Goal: Book appointment/travel/reservation

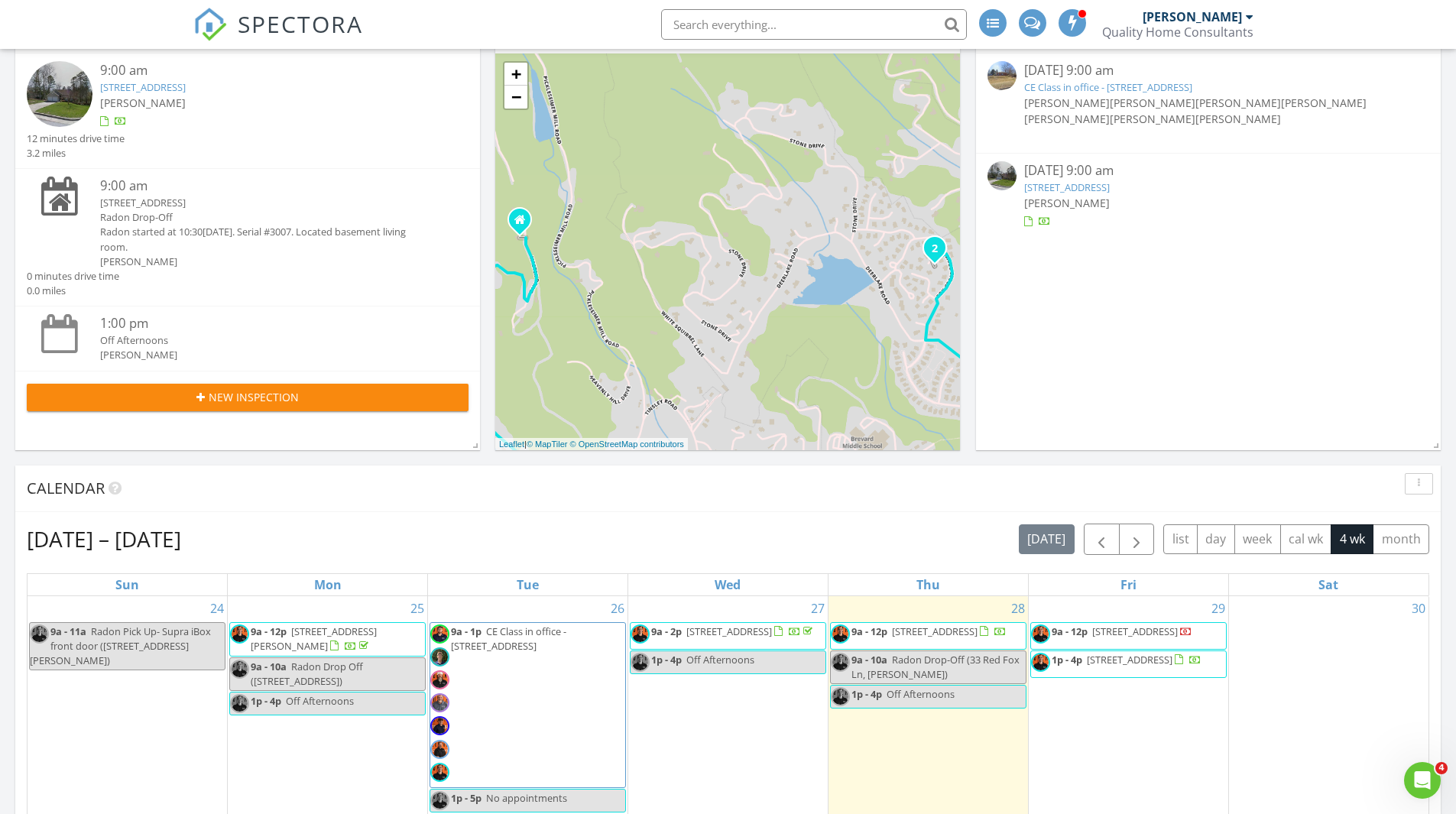
scroll to position [229, 0]
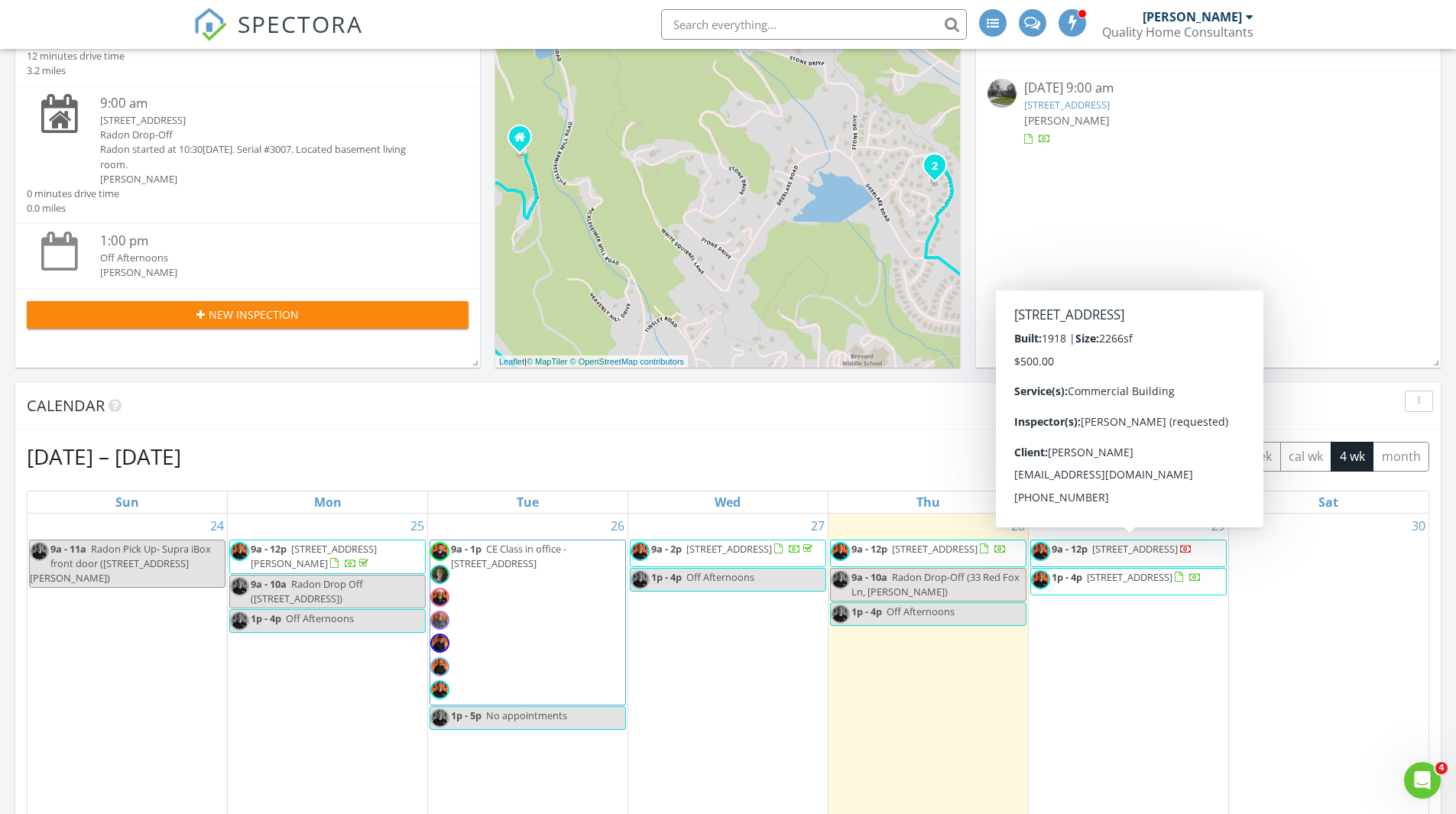
click at [1142, 552] on span "489 Main St, Canton 28716" at bounding box center [1135, 548] width 86 height 14
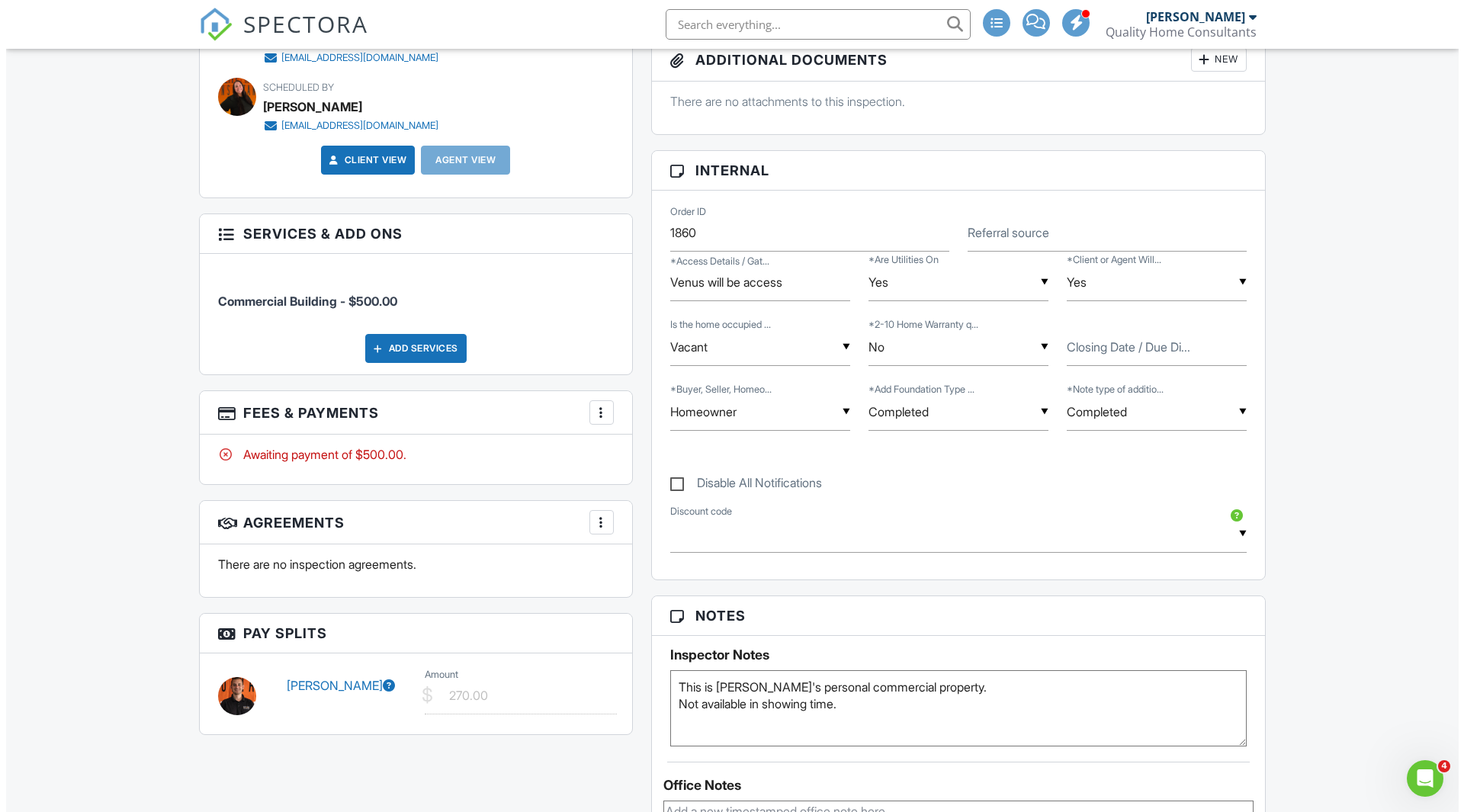
scroll to position [610, 0]
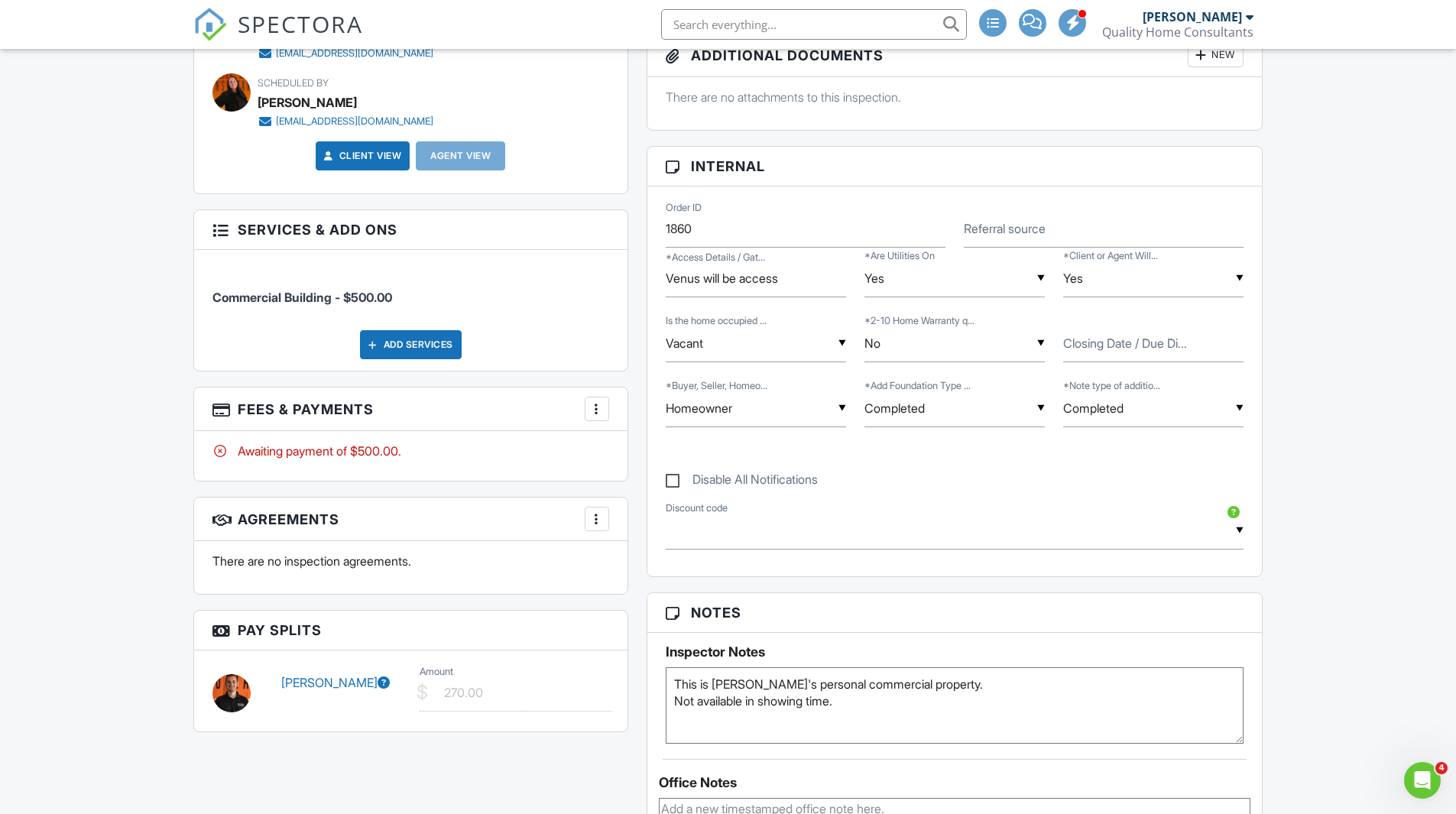
click at [596, 524] on div at bounding box center [596, 519] width 15 height 15
click at [666, 572] on li "Add Agreement" at bounding box center [688, 565] width 188 height 38
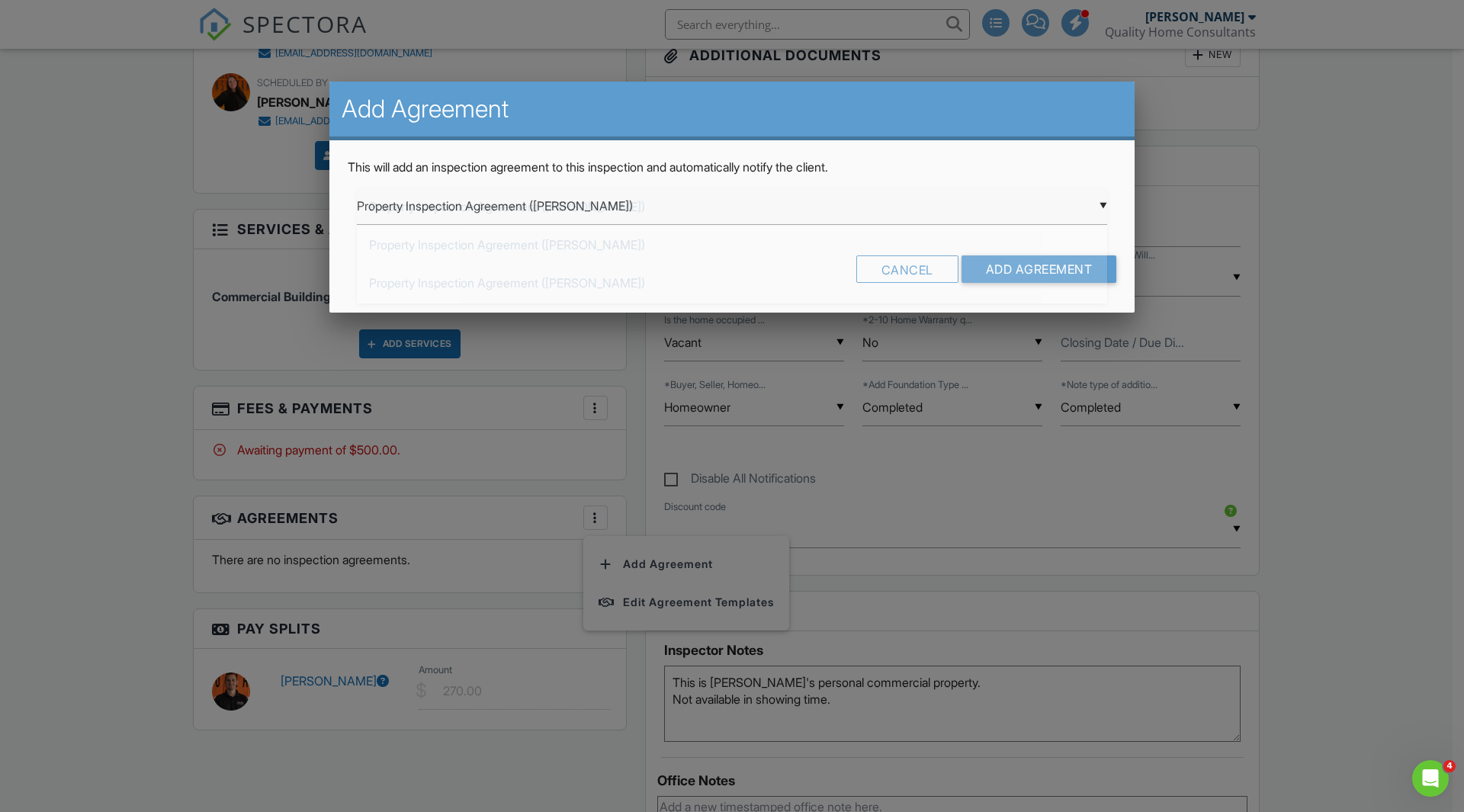
click at [1089, 202] on div "▼ Property Inspection Agreement (Chris Gibson) Property Inspection Agreement (C…" at bounding box center [732, 206] width 750 height 37
click at [626, 287] on span "Property Inspection Agreement (Chris Schell)" at bounding box center [732, 283] width 750 height 38
type input "Property Inspection Agreement (Chris Schell)"
click at [1055, 262] on input "Add Agreement" at bounding box center [1039, 269] width 155 height 28
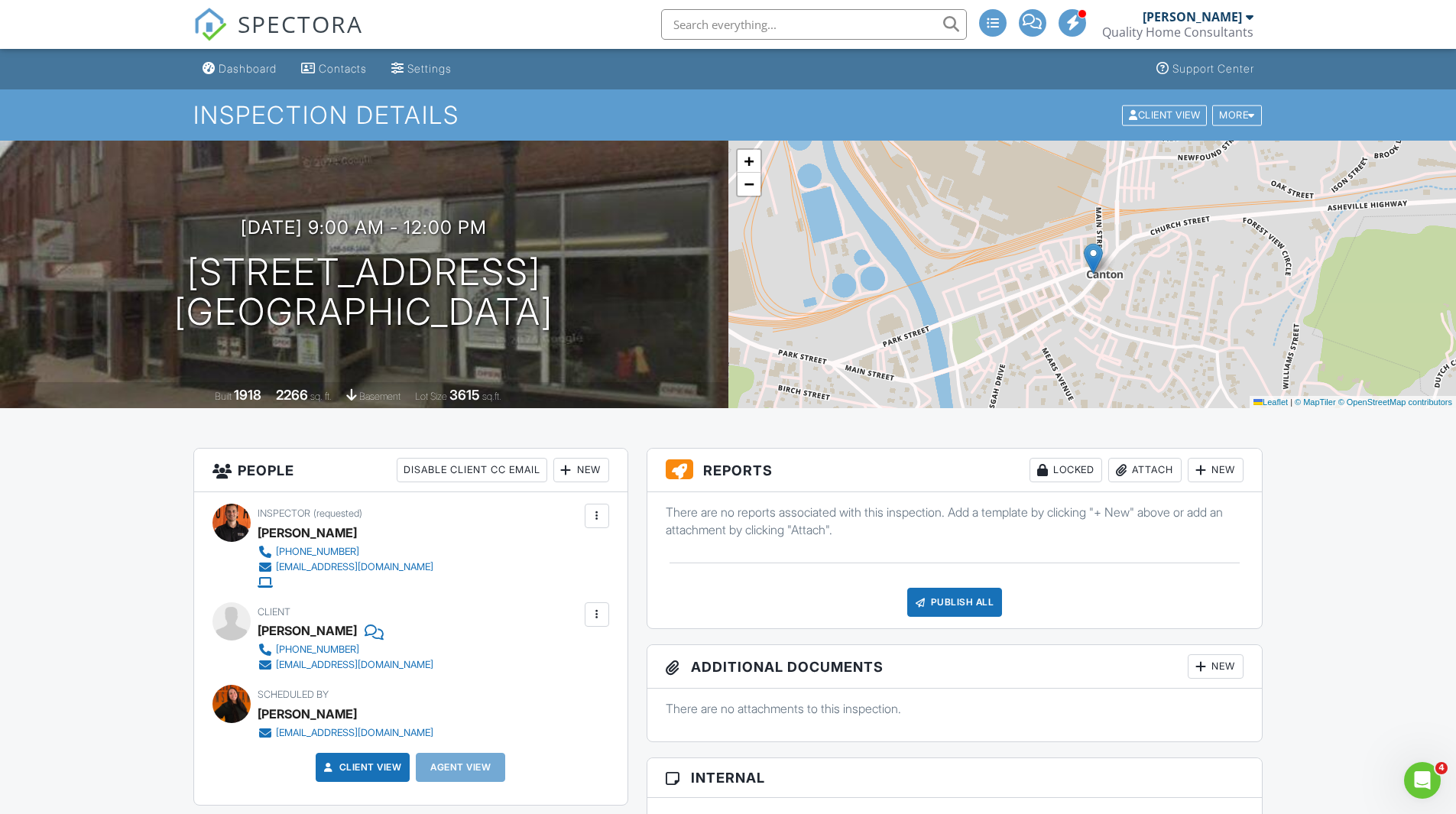
click at [1234, 471] on div "New" at bounding box center [1216, 470] width 55 height 24
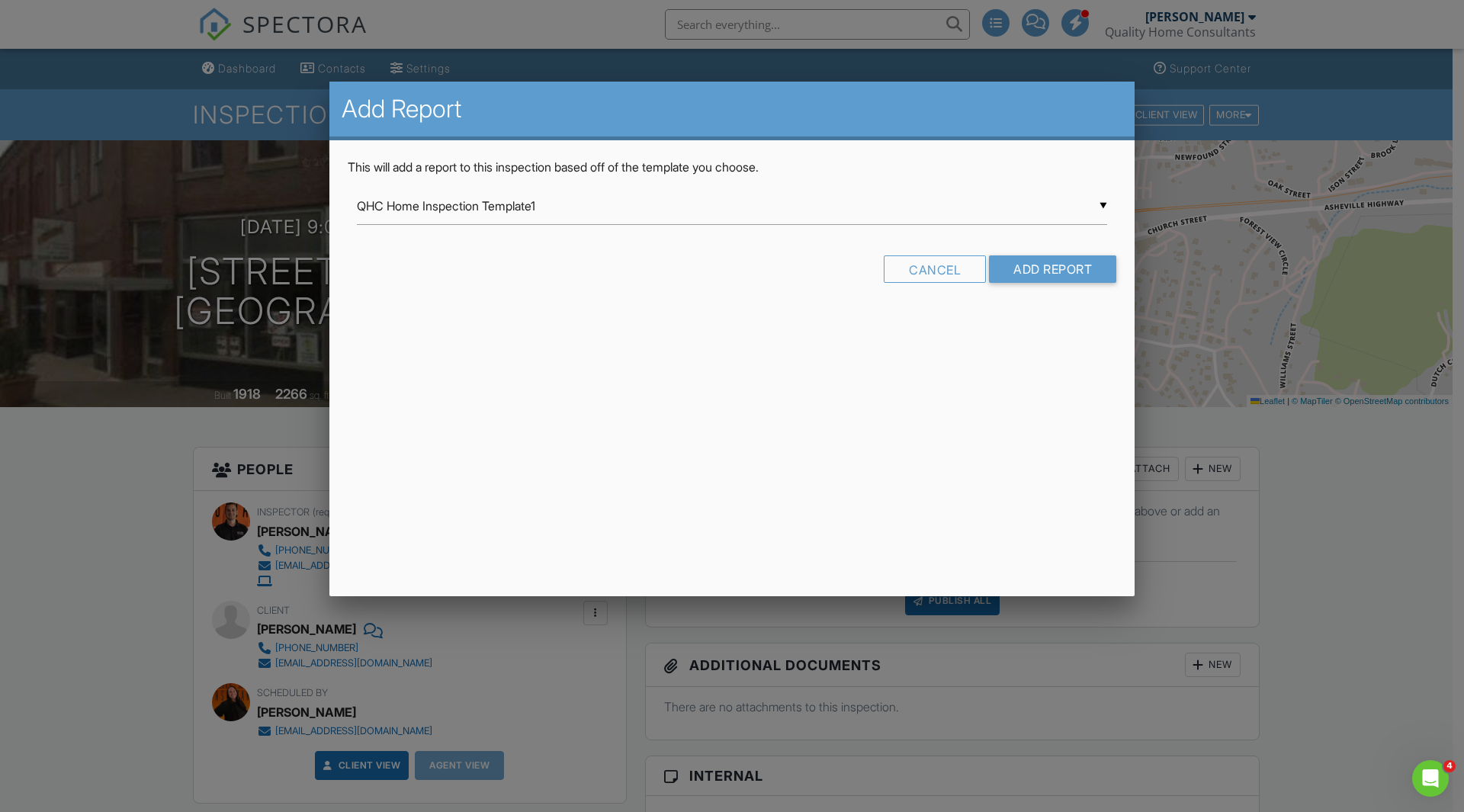
click at [1093, 212] on div "▼ QHC Home Inspection Template1 QHC Home Inspection Template1 QHC Home Inspecti…" at bounding box center [732, 206] width 750 height 37
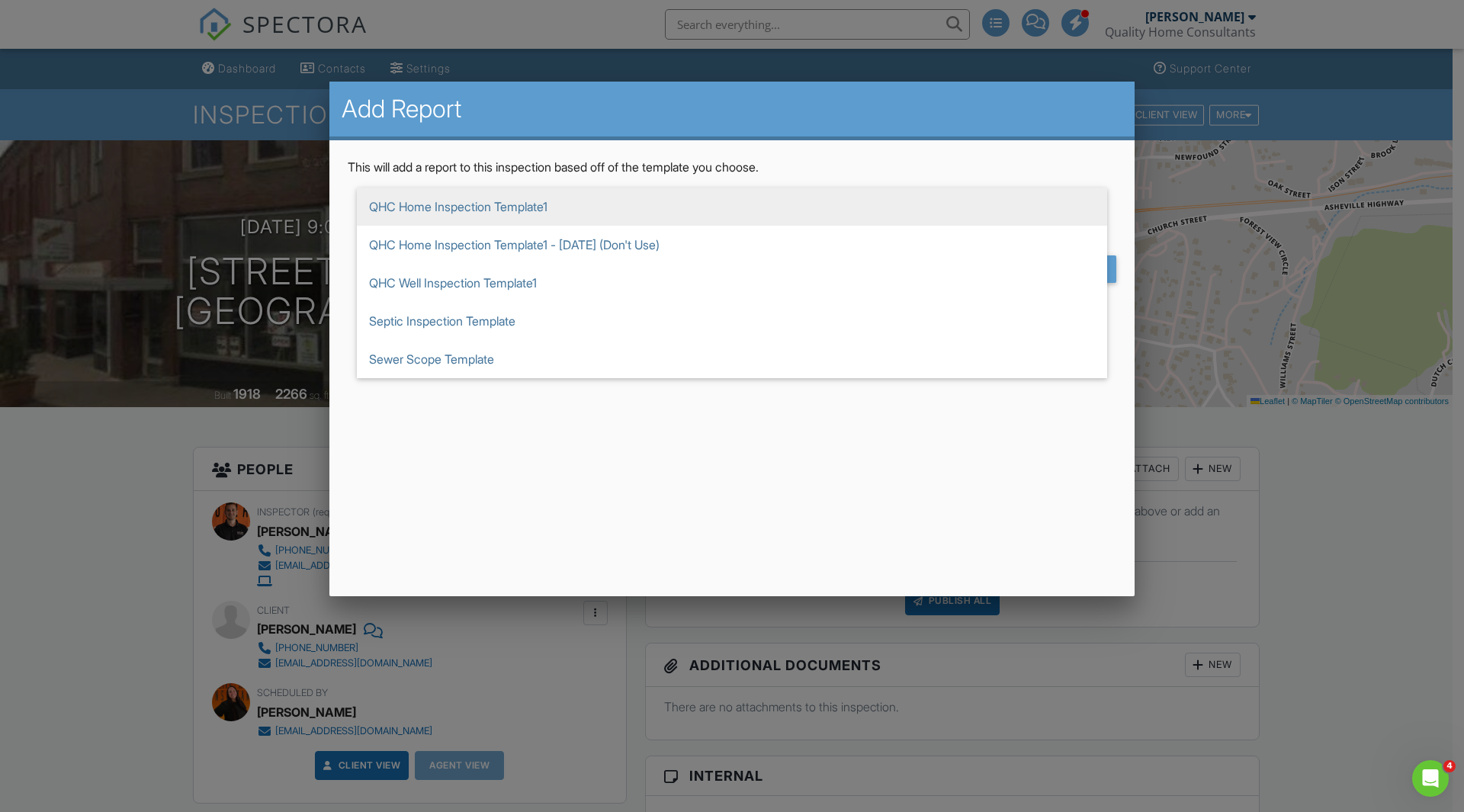
click at [1042, 195] on span "QHC Home Inspection Template1" at bounding box center [732, 206] width 750 height 38
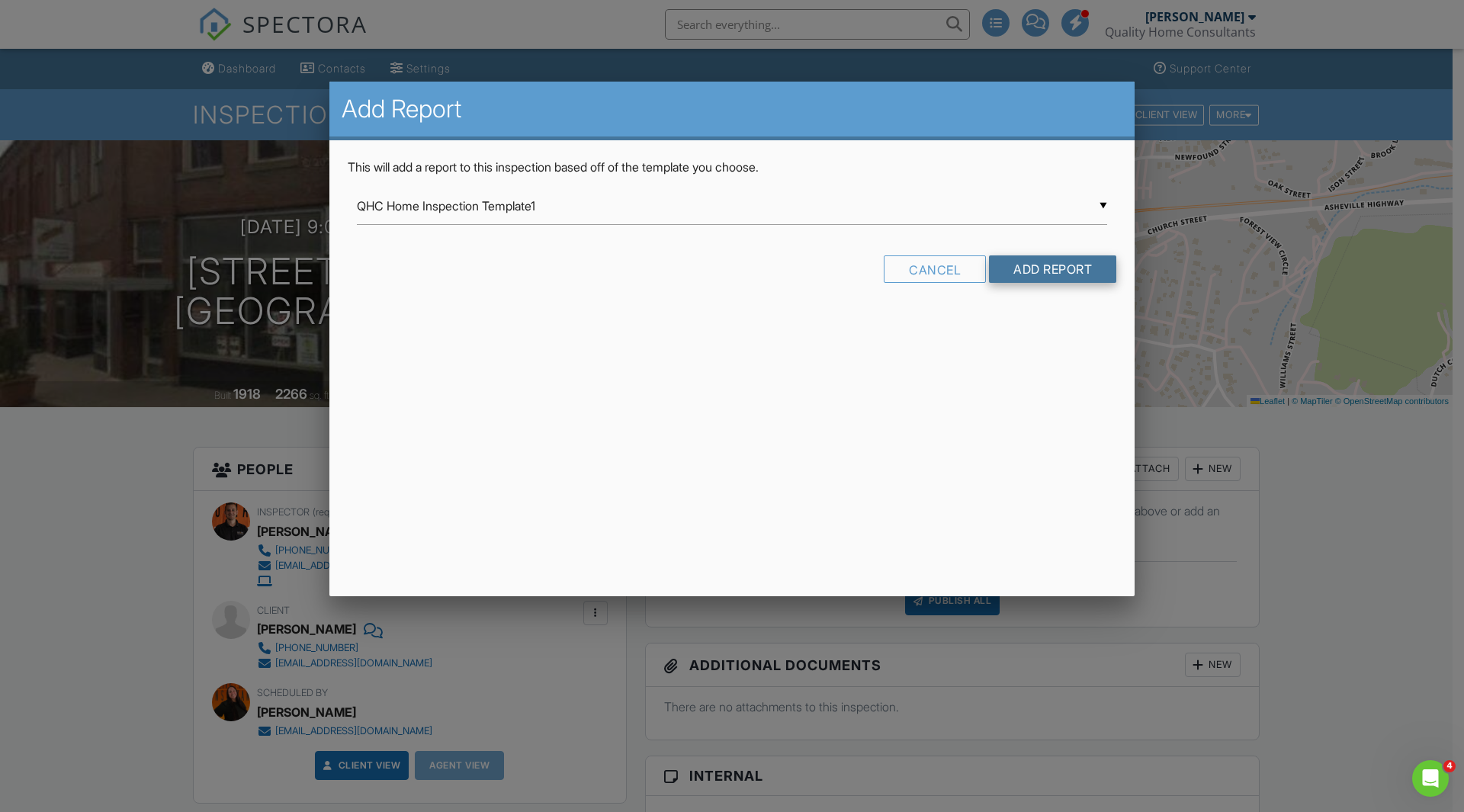
click at [1058, 266] on input "Add Report" at bounding box center [1053, 269] width 128 height 28
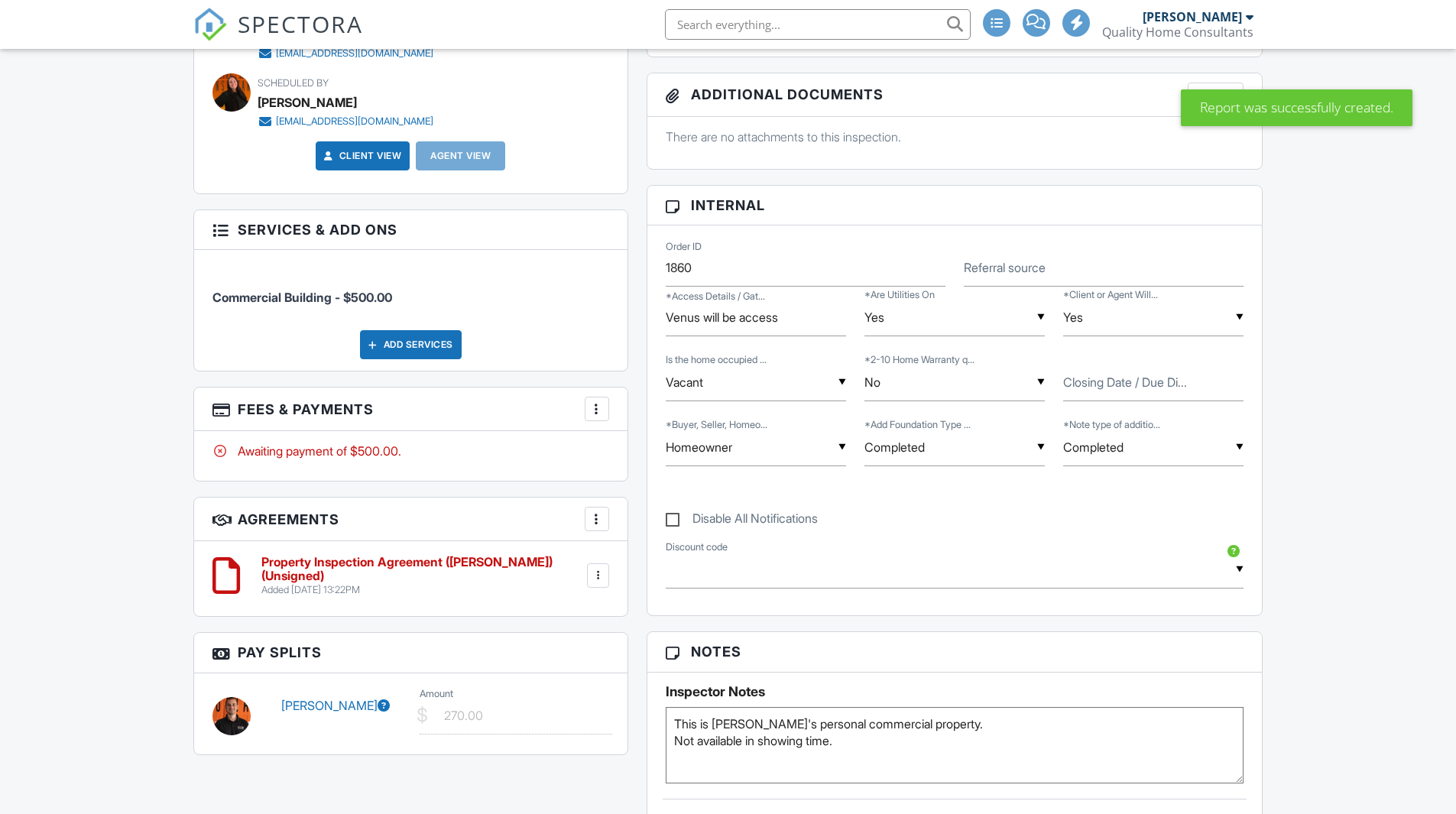
scroll to position [6, 0]
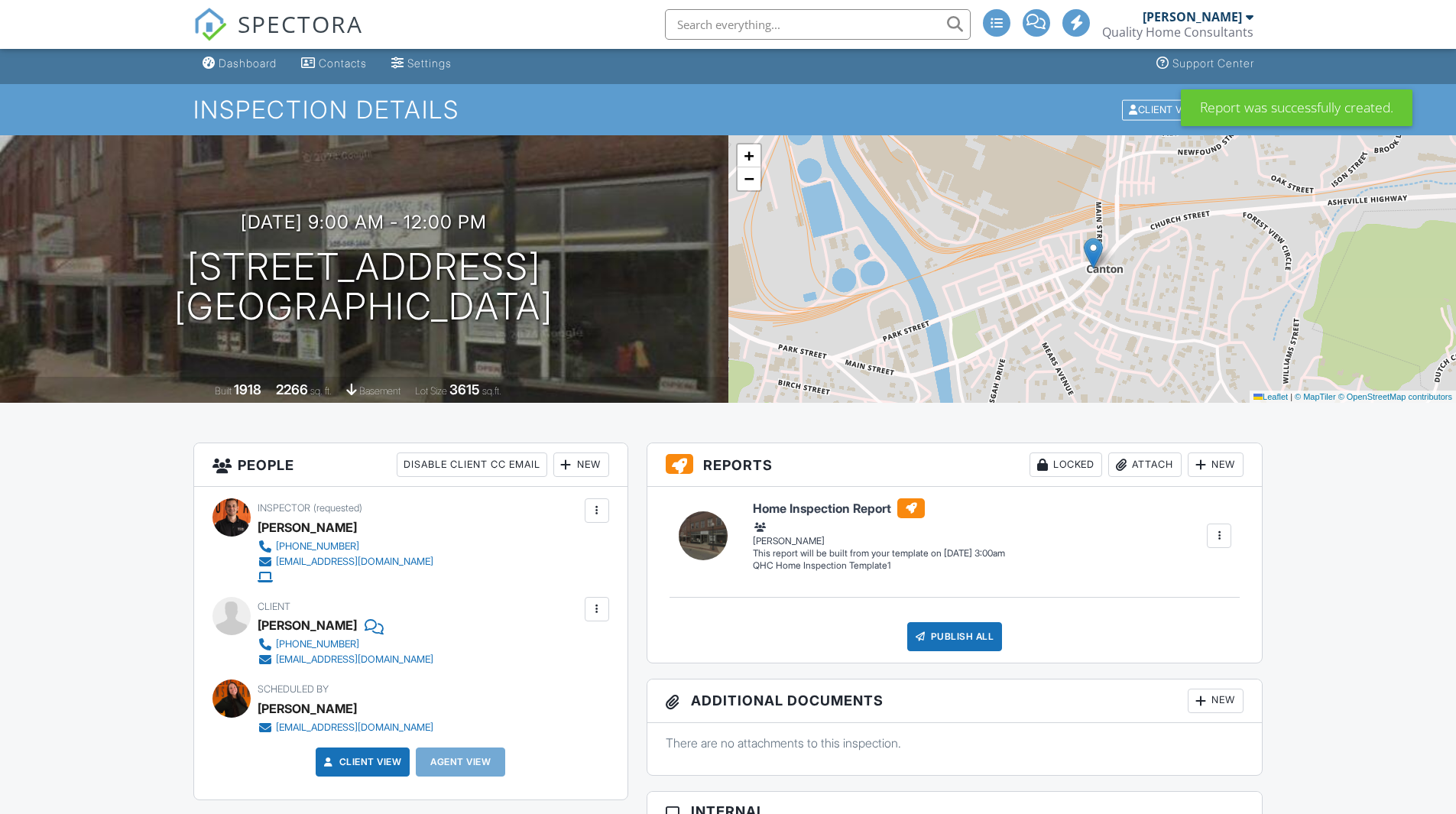
click at [331, 24] on span "SPECTORA" at bounding box center [301, 23] width 125 height 32
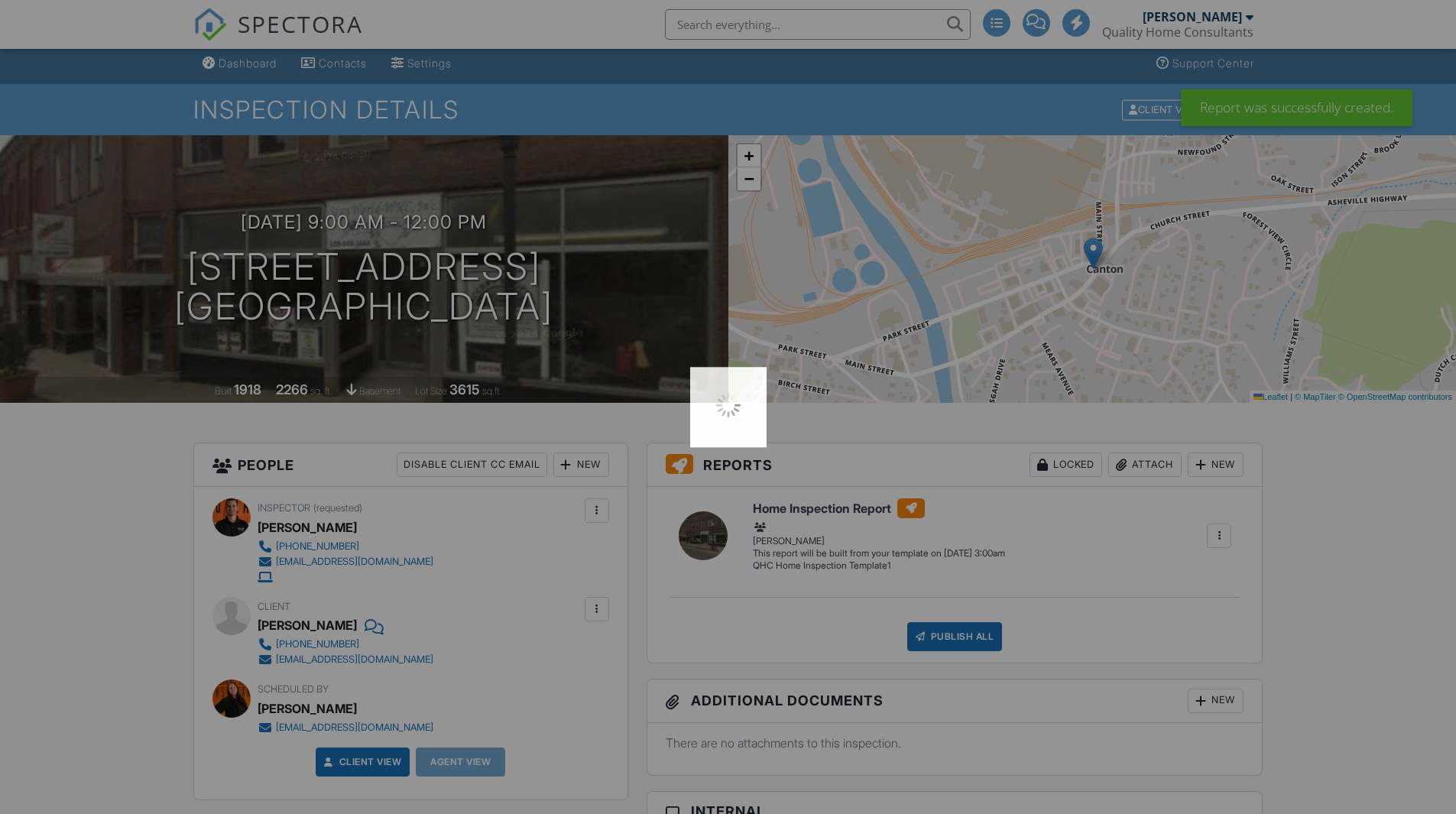
scroll to position [0, 0]
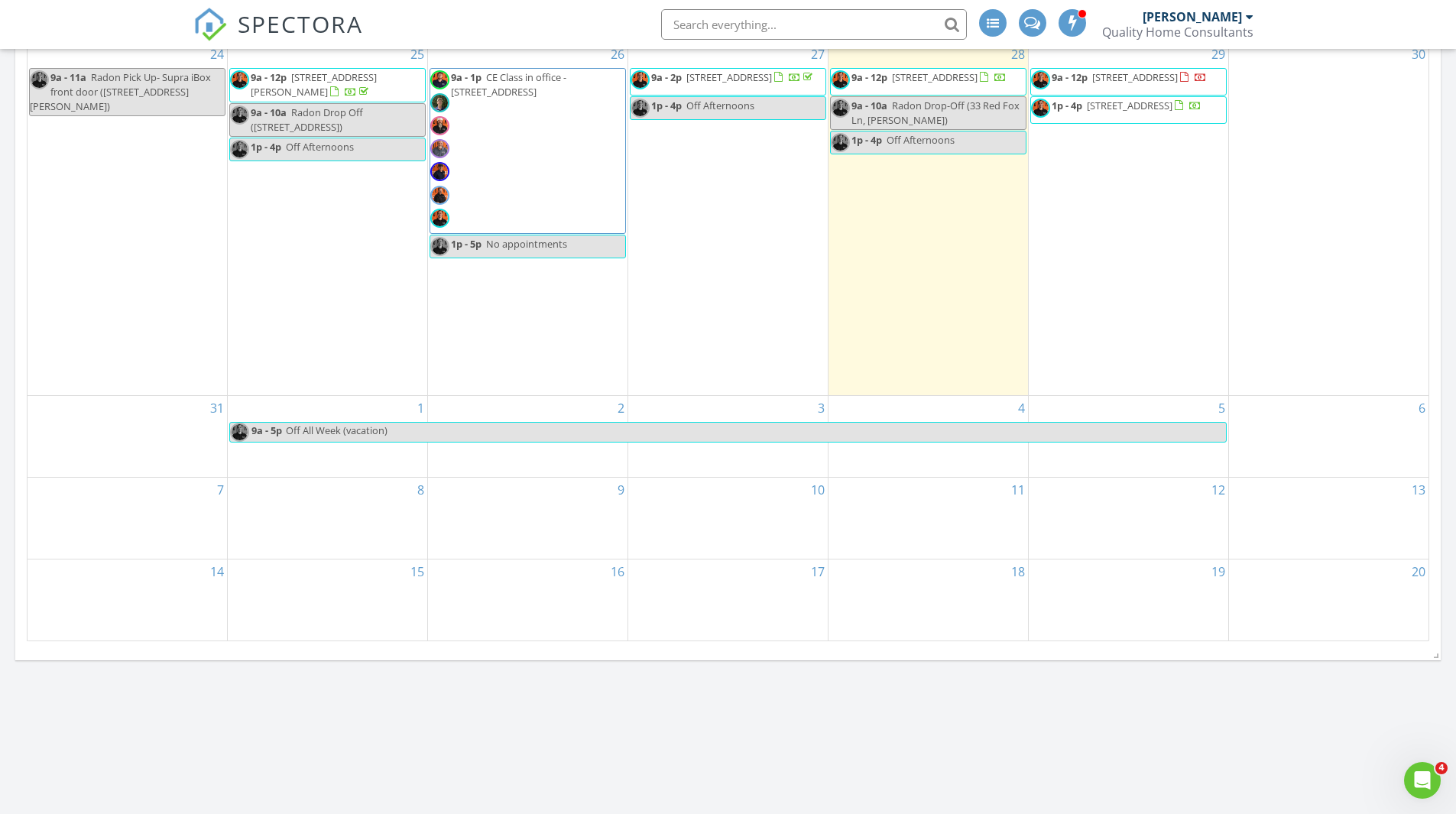
scroll to position [90, 0]
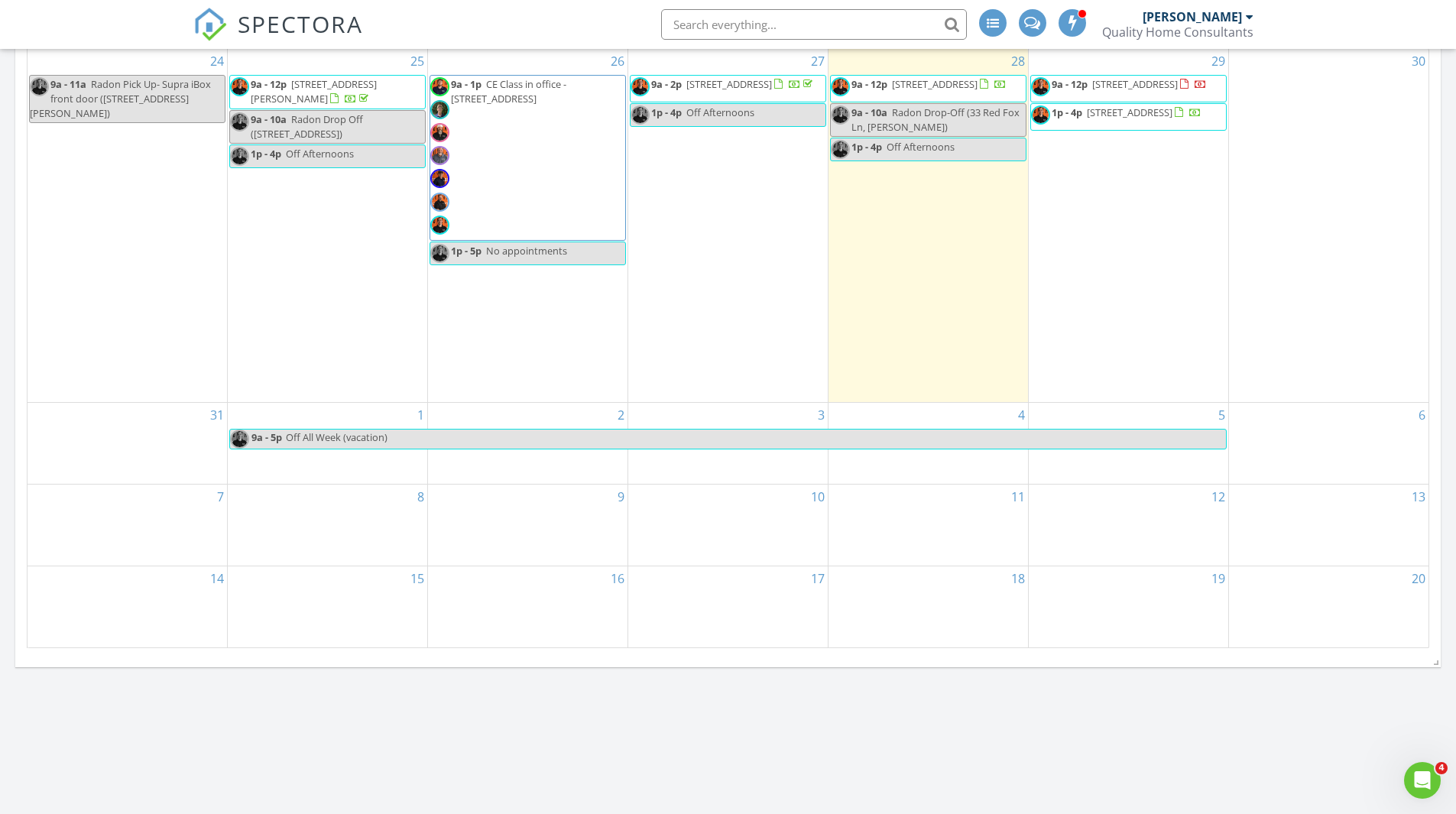
scroll to position [701, 0]
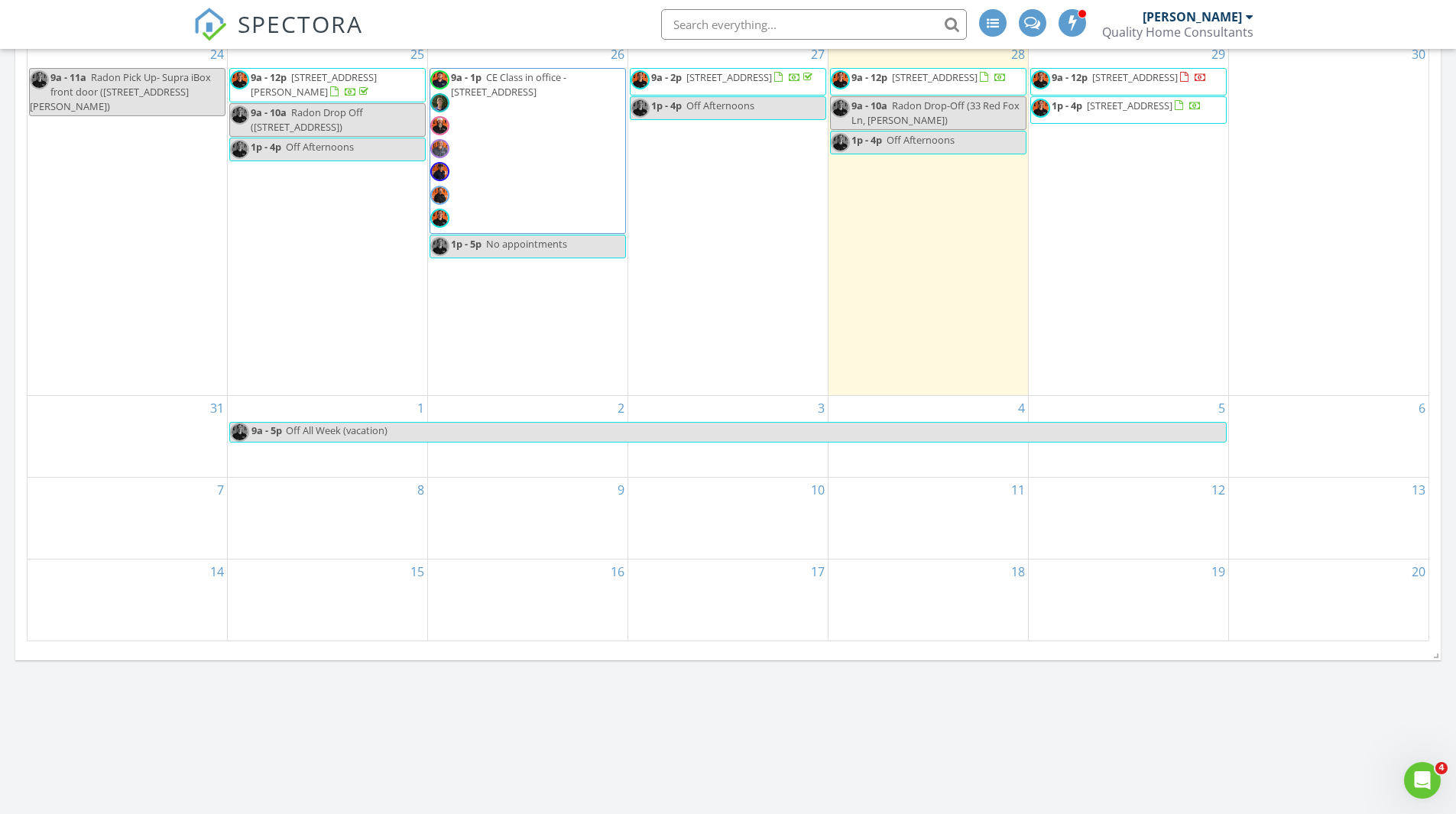
click at [375, 534] on div "8" at bounding box center [328, 517] width 200 height 81
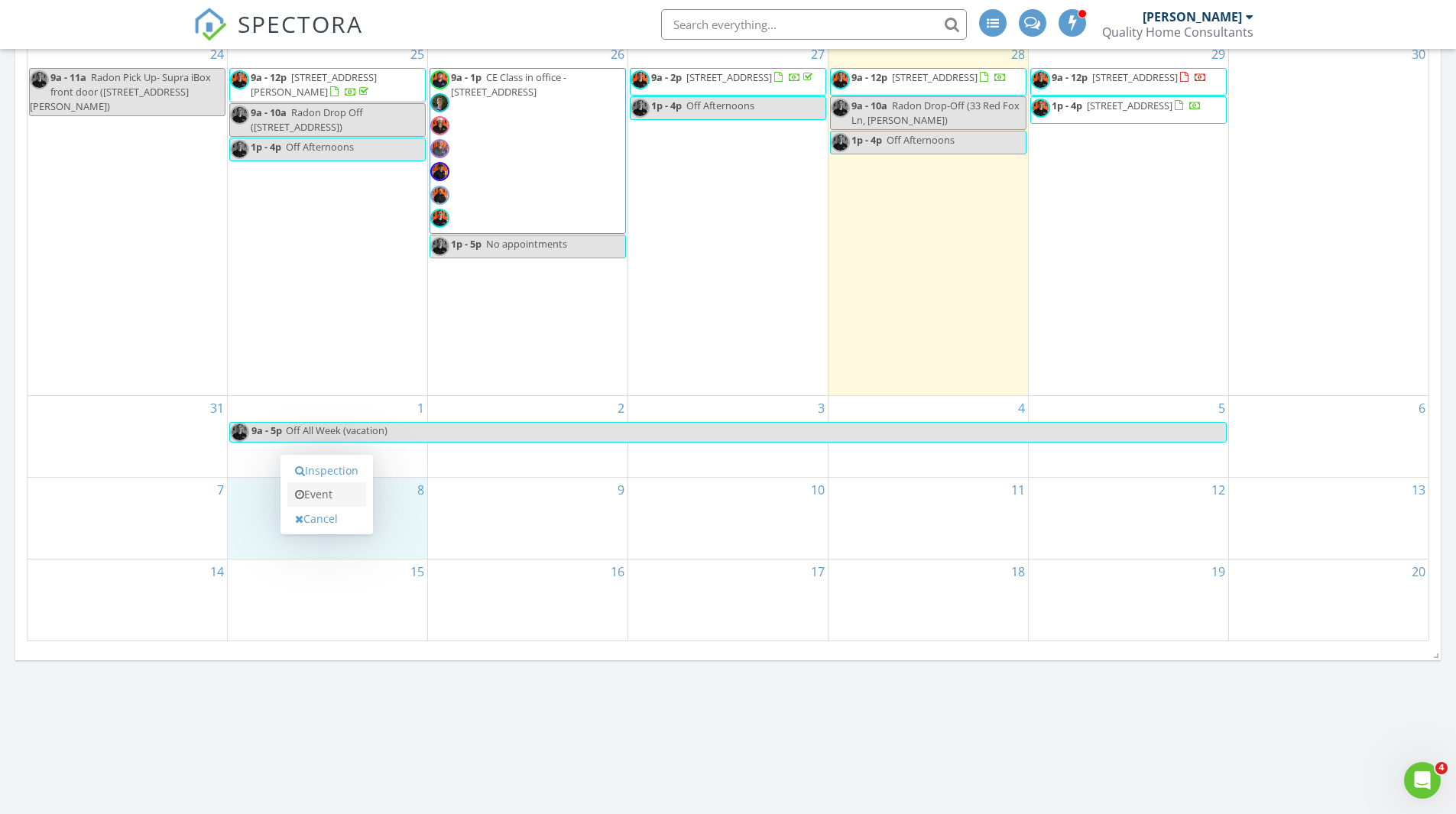
click at [330, 489] on link "Event" at bounding box center [327, 495] width 79 height 24
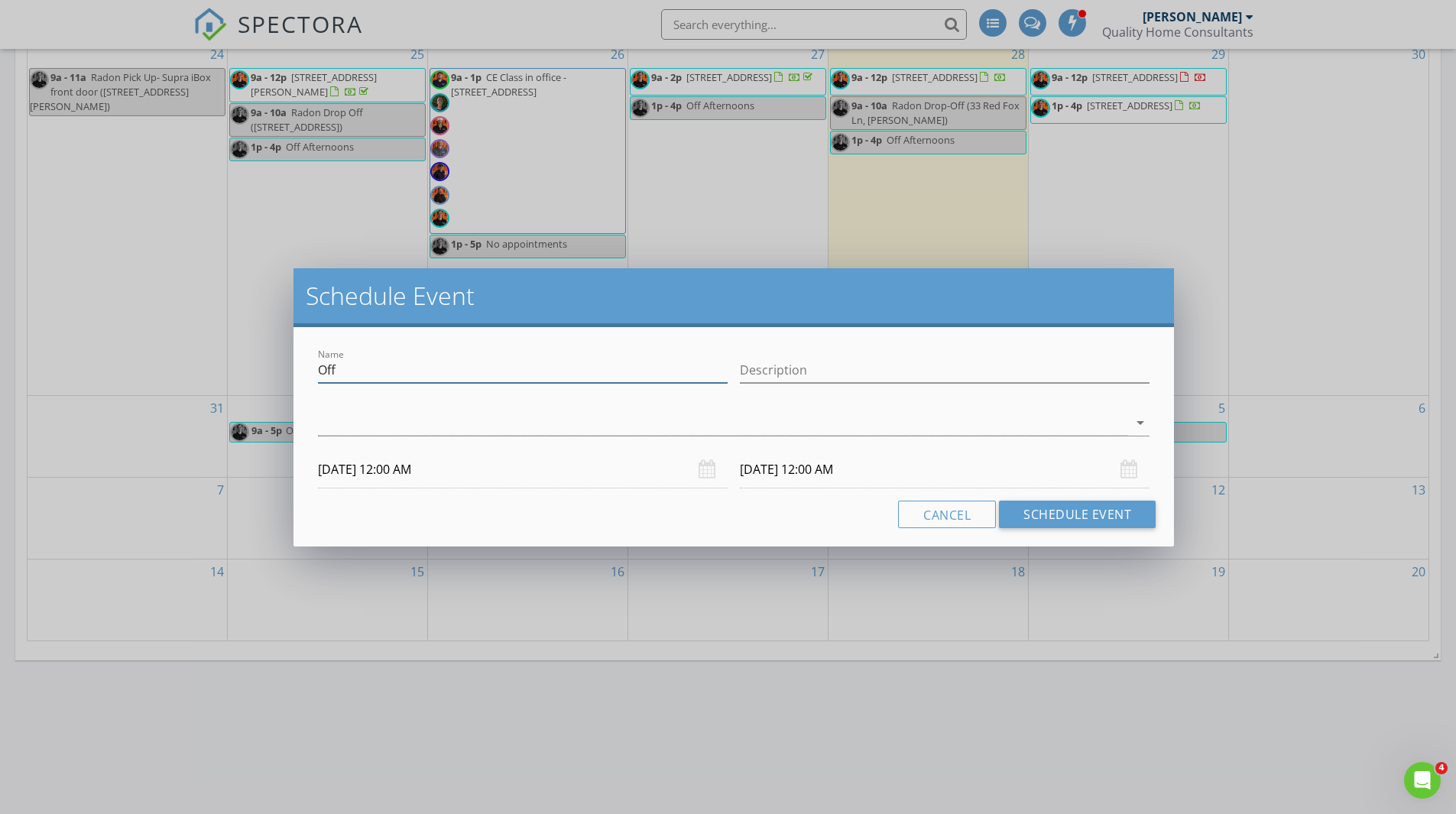
click at [396, 378] on input "Off" at bounding box center [522, 370] width 410 height 25
type input "Off Afternoons"
click at [794, 376] on input "Description" at bounding box center [944, 370] width 410 height 25
type input "Ask for special requests or if we get busy"
click at [783, 416] on div at bounding box center [723, 423] width 811 height 25
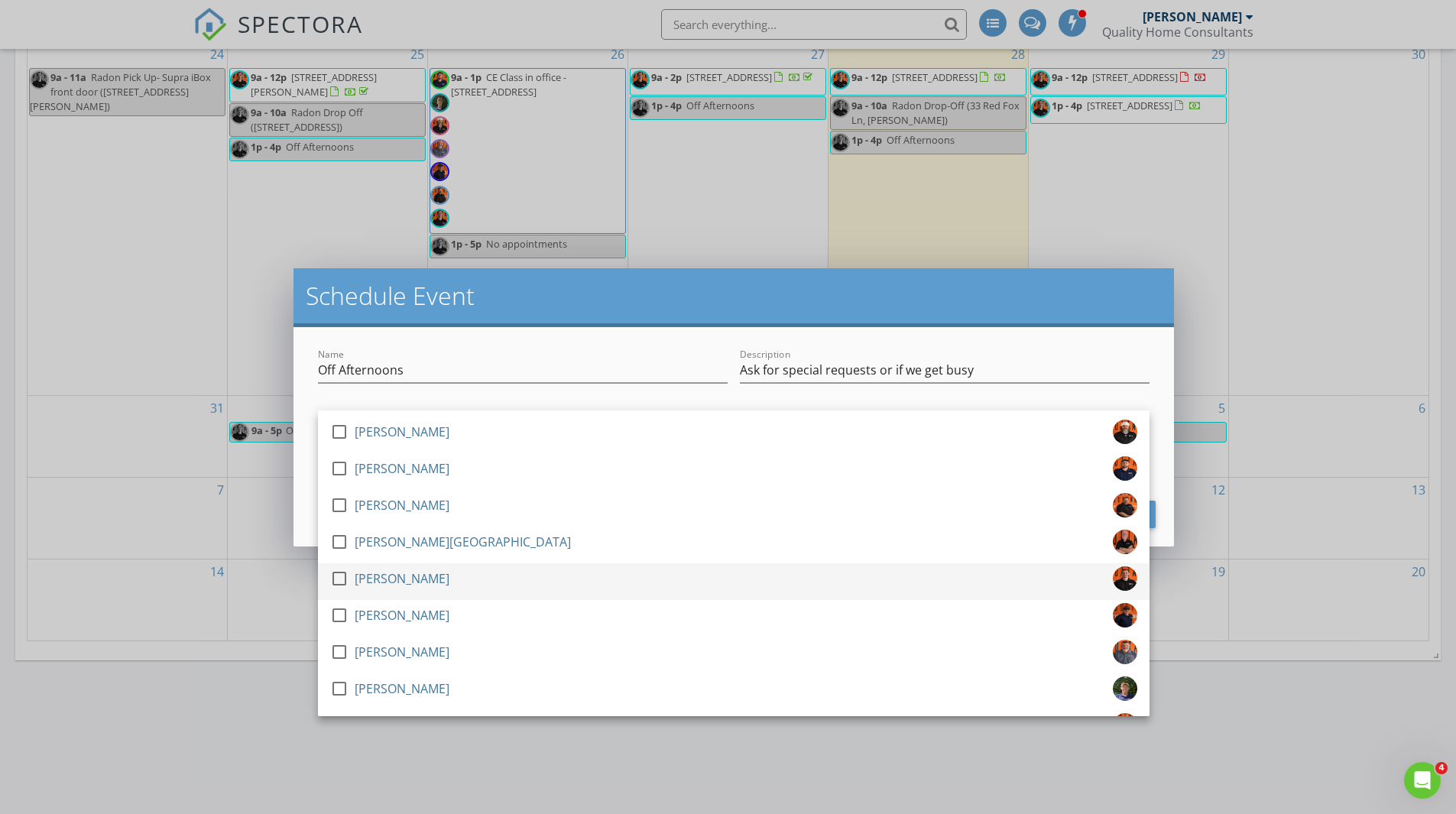
click at [341, 579] on div at bounding box center [340, 579] width 26 height 26
drag, startPoint x: 483, startPoint y: 368, endPoint x: 812, endPoint y: 379, distance: 329.2
click at [483, 368] on input "Off Afternoons" at bounding box center [522, 370] width 410 height 25
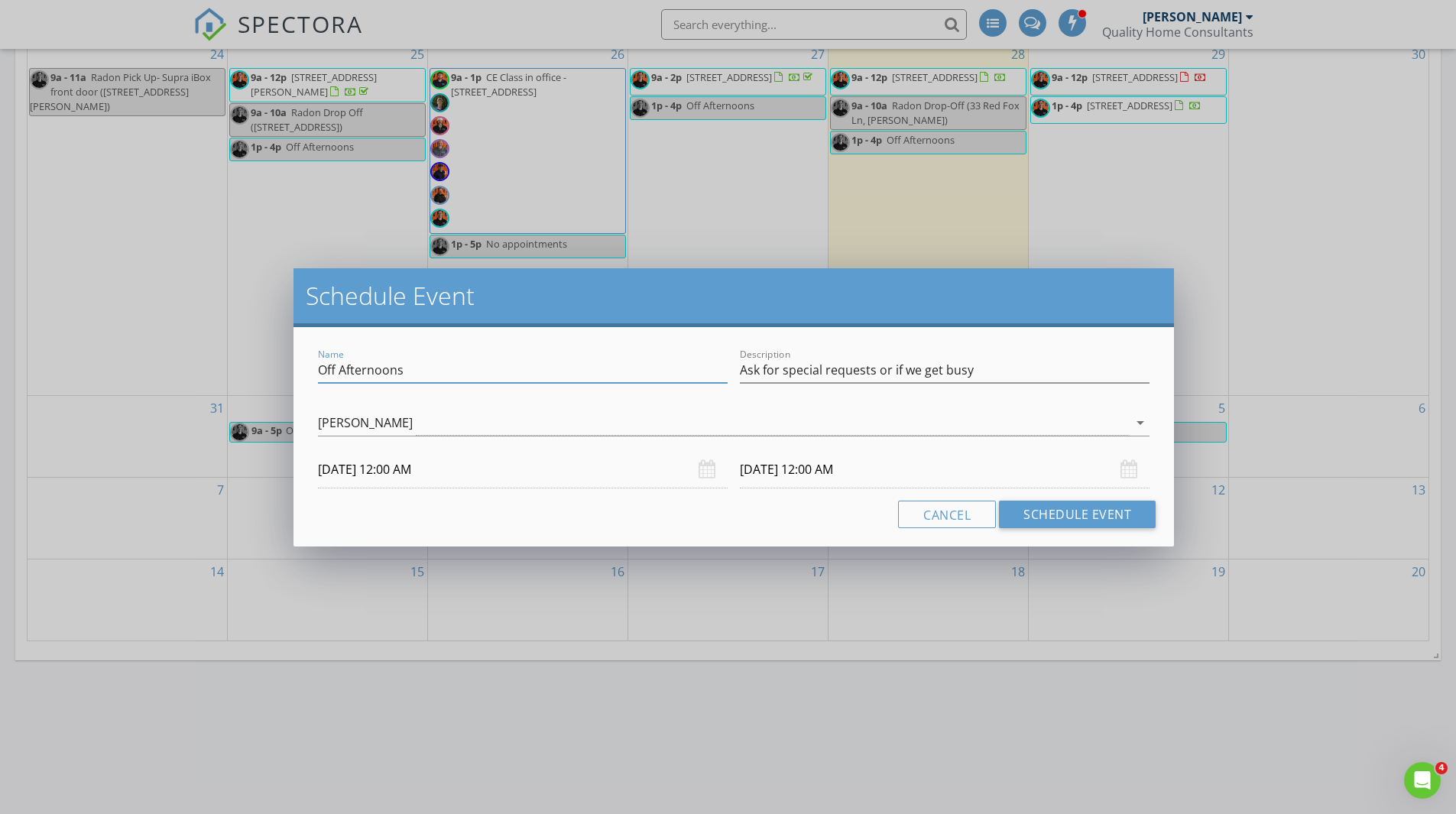
click at [392, 464] on input "[DATE] 12:00 AM" at bounding box center [522, 470] width 410 height 37
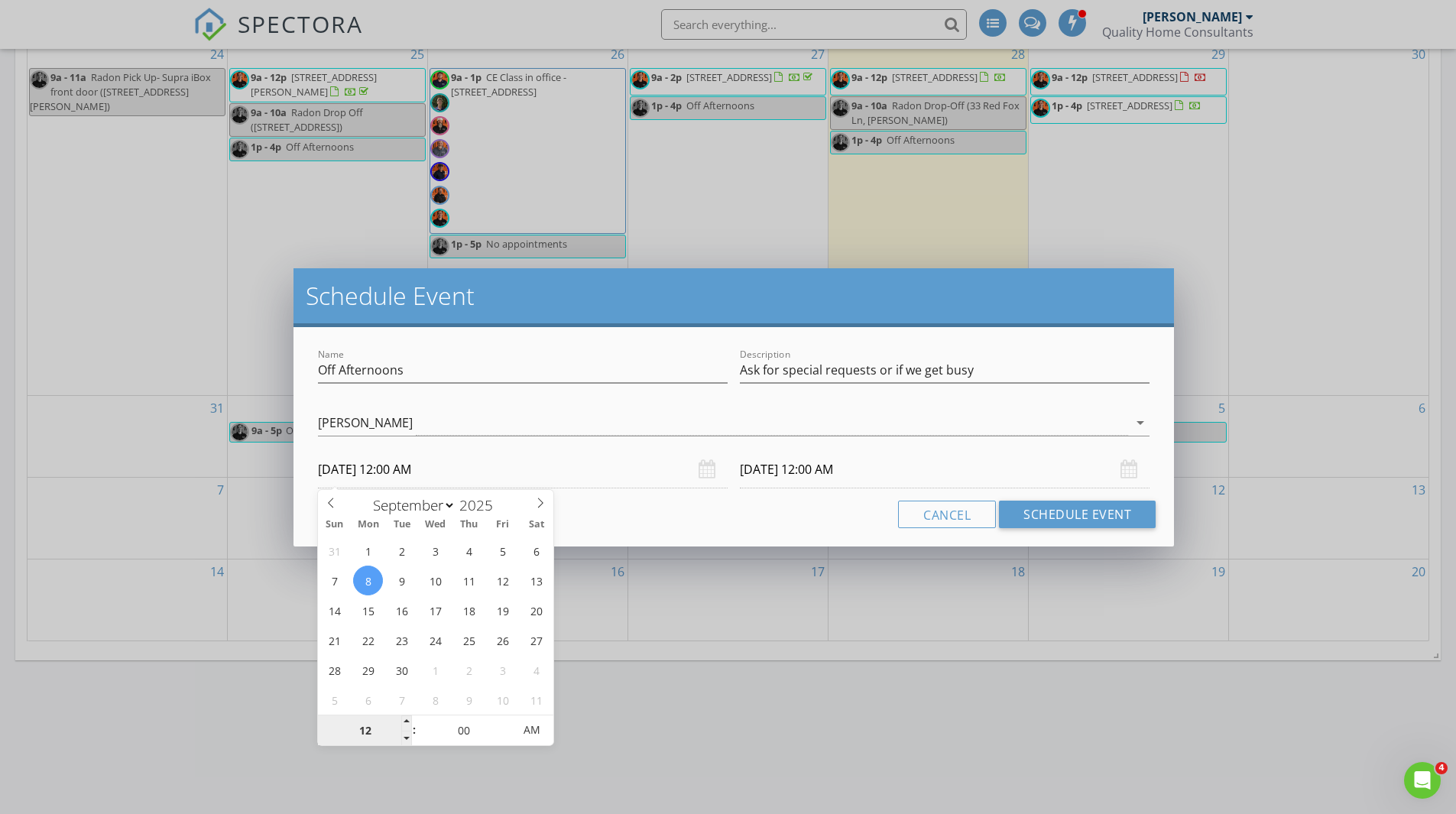
click at [365, 733] on input "12" at bounding box center [364, 731] width 94 height 31
type input "01"
type input "[DATE] 1:00 PM"
click at [542, 732] on span "AM" at bounding box center [532, 730] width 42 height 31
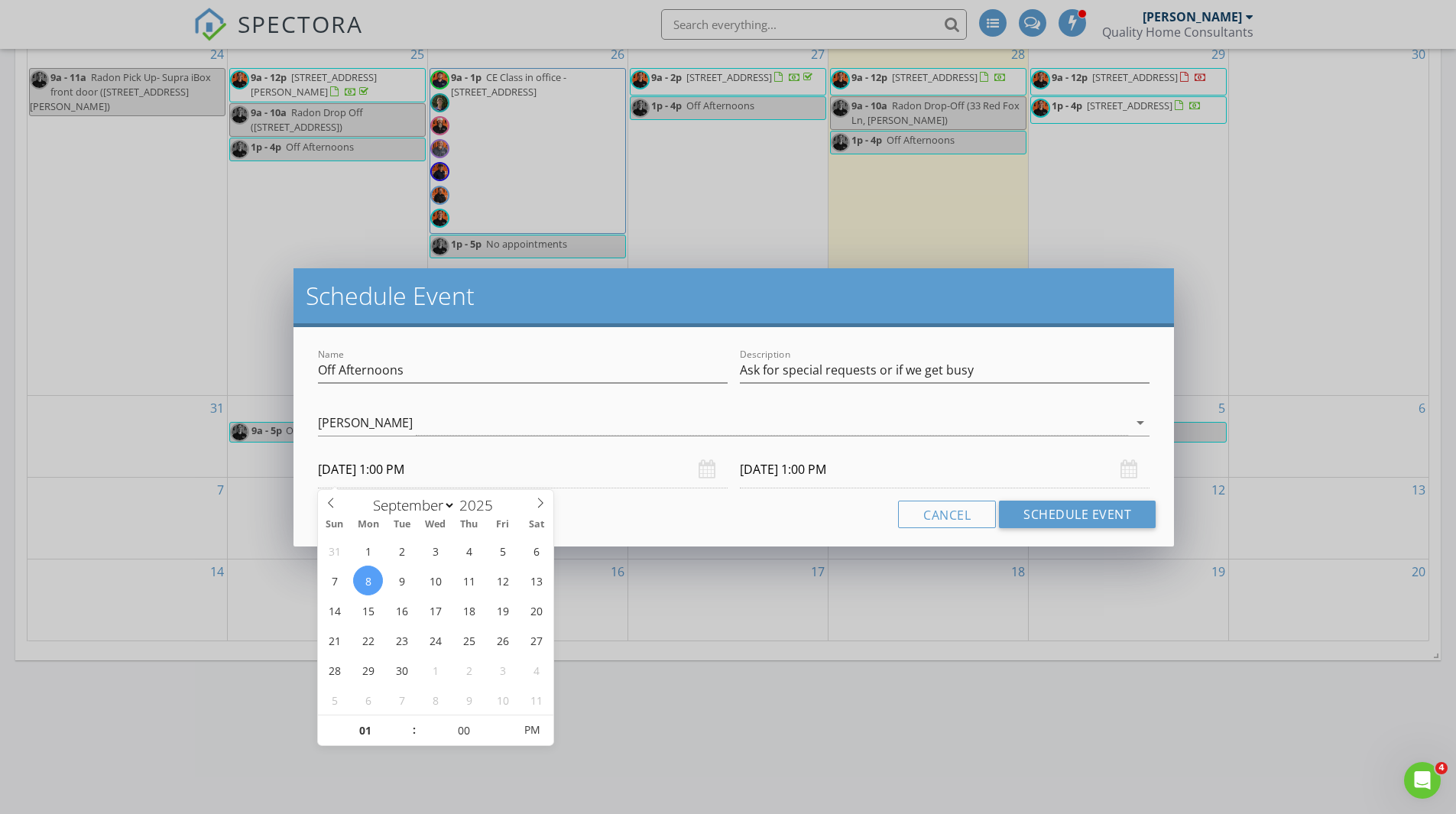
click at [803, 478] on body "SPECTORA [PERSON_NAME] Quality Home Consultants Role: Inspector Dashboard New I…" at bounding box center [728, 344] width 1456 height 2090
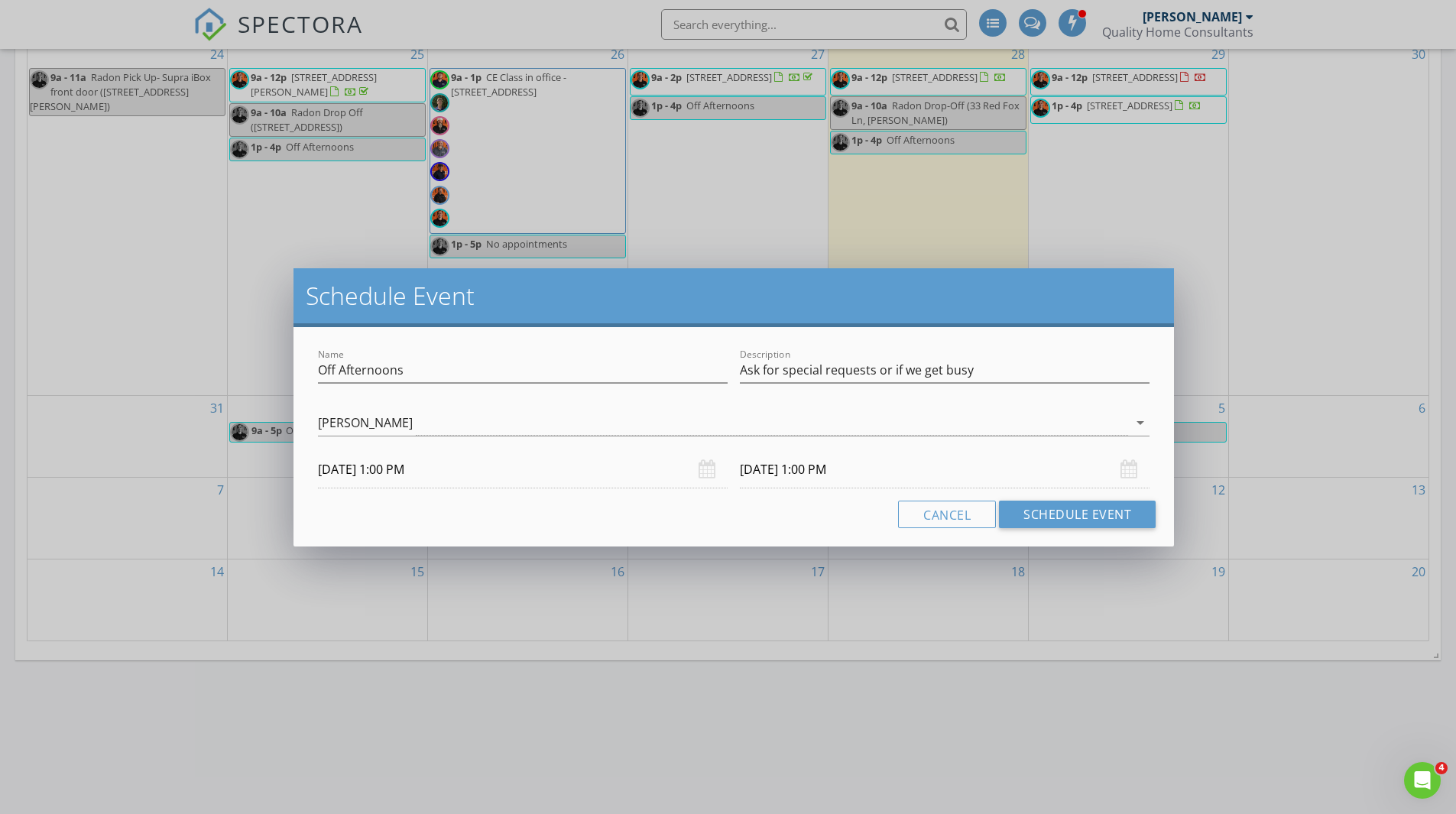
click at [816, 473] on input "[DATE] 1:00 PM" at bounding box center [944, 470] width 410 height 37
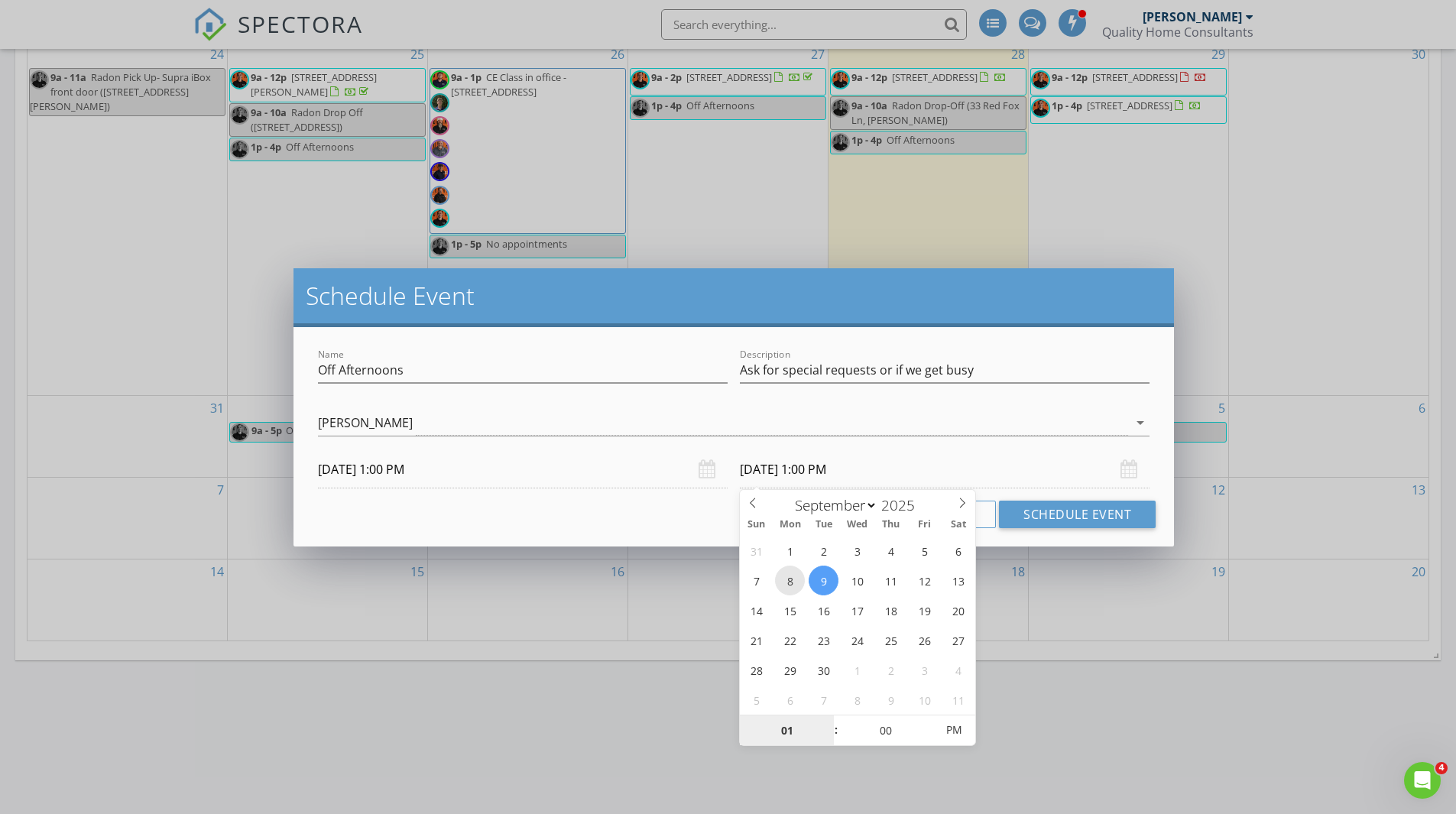
type input "[DATE] 1:00 PM"
type input "4"
type input "[DATE] 4:00 PM"
click at [499, 370] on input "Off Afternoons" at bounding box center [522, 370] width 410 height 25
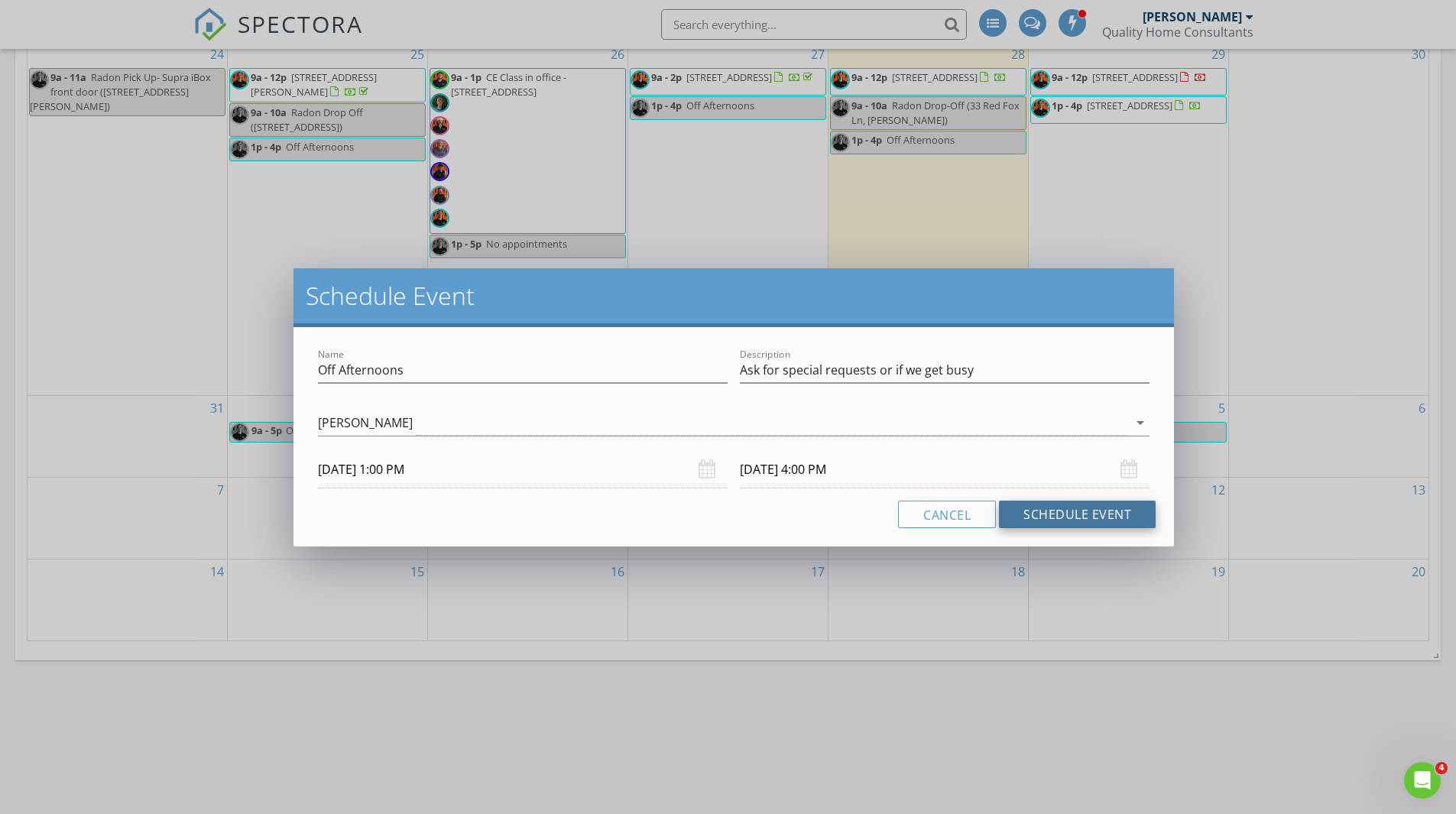
click at [1076, 509] on button "Schedule Event" at bounding box center [1077, 515] width 156 height 28
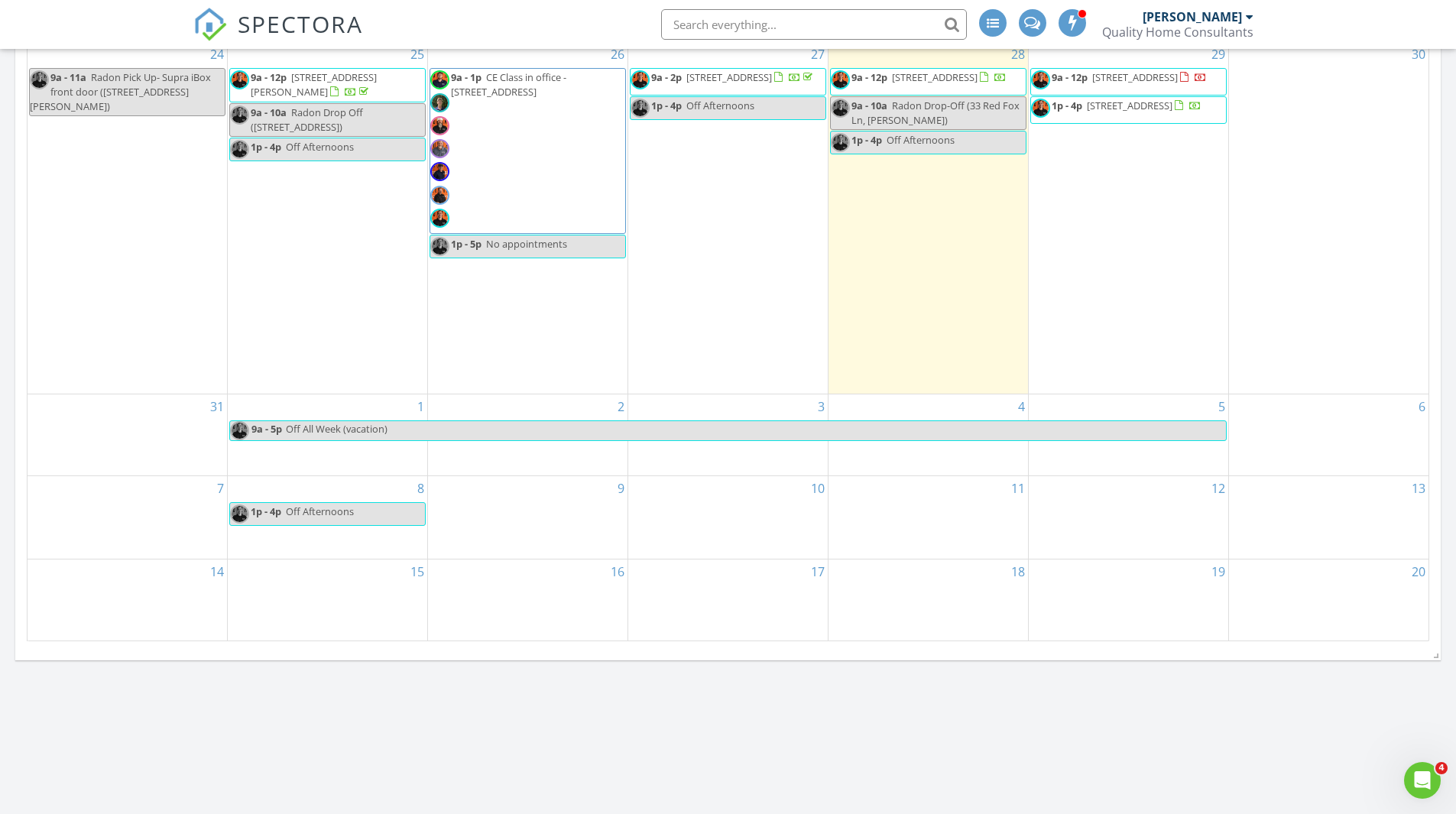
click at [505, 515] on div "9" at bounding box center [527, 518] width 200 height 83
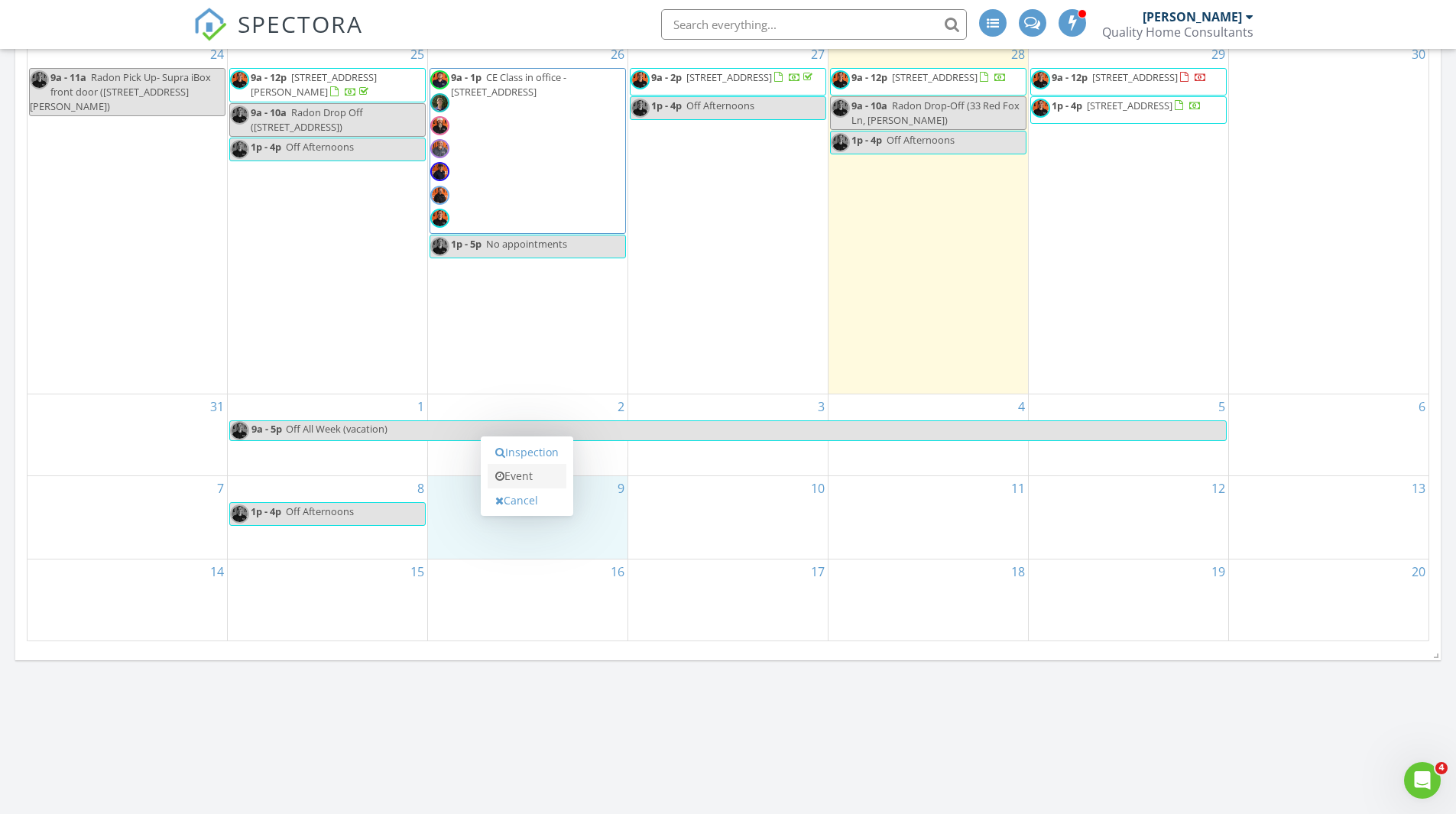
click at [512, 480] on link "Event" at bounding box center [527, 476] width 79 height 24
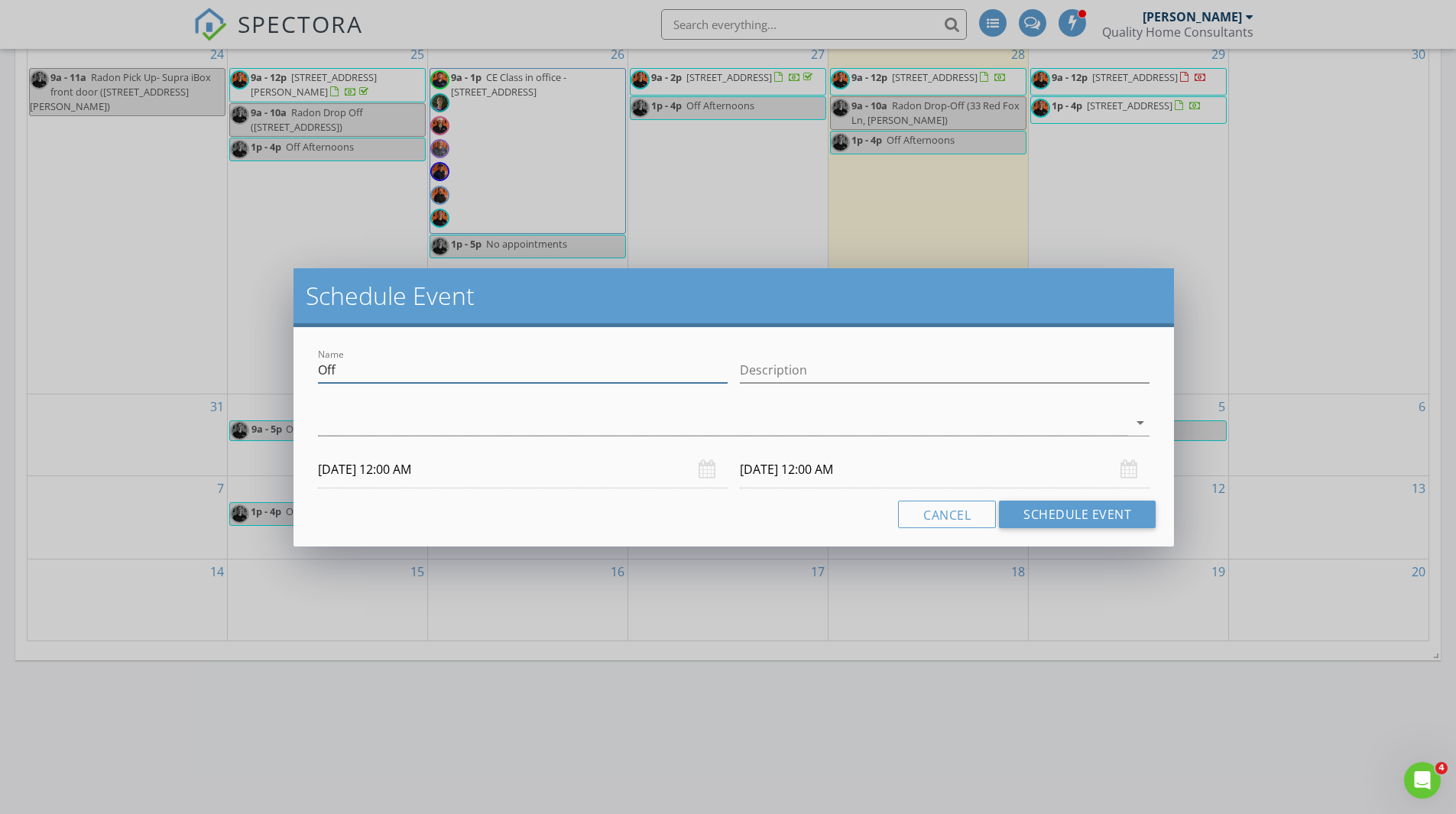
click at [456, 371] on input "Off" at bounding box center [522, 370] width 410 height 25
type input "Off Afternoons"
click at [809, 379] on input "Description" at bounding box center [944, 370] width 410 height 25
type input "Ask for special requests or if we get busy"
click at [842, 422] on div at bounding box center [723, 423] width 811 height 25
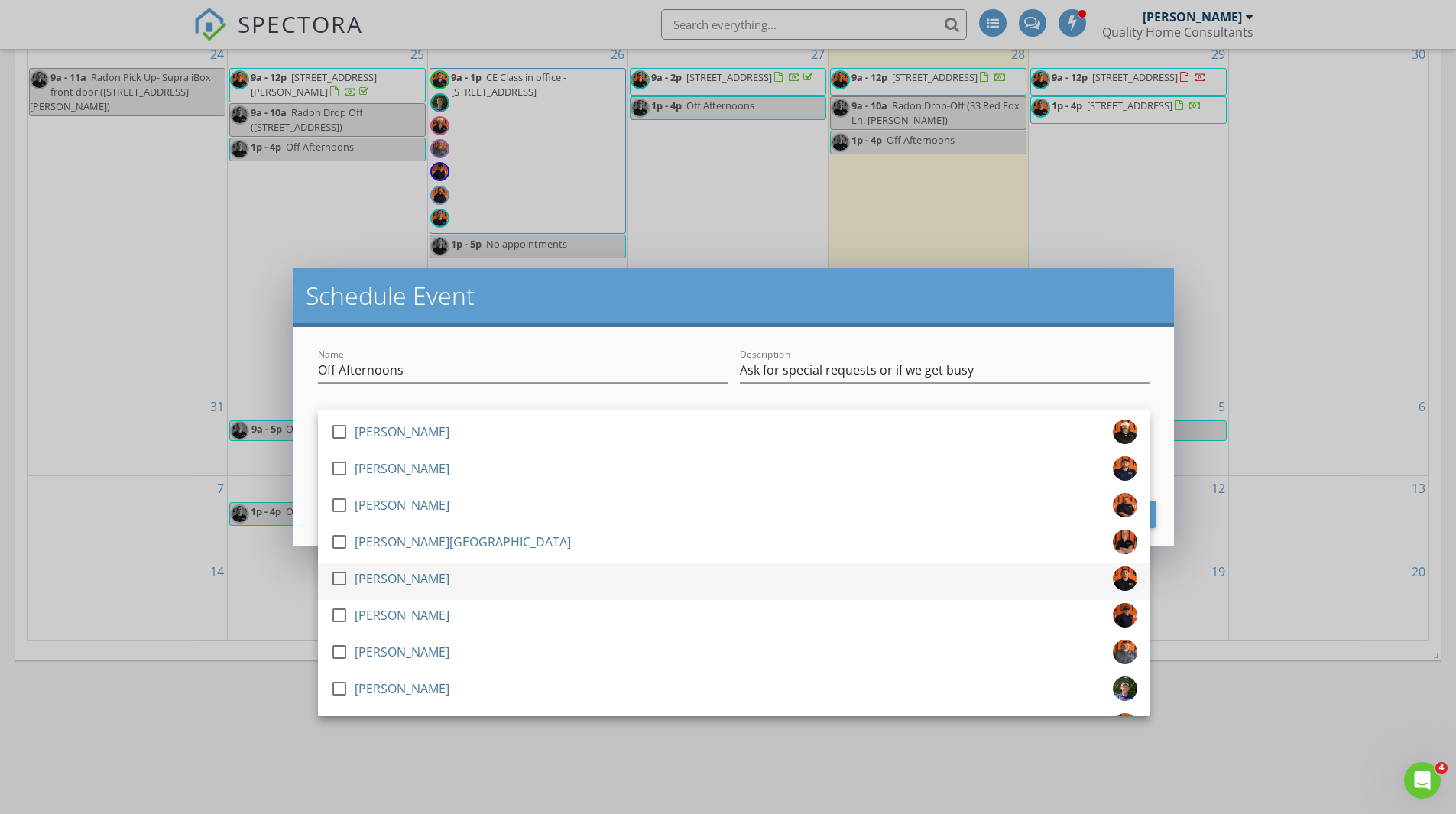
click at [340, 581] on div at bounding box center [340, 579] width 26 height 26
drag, startPoint x: 433, startPoint y: 364, endPoint x: 435, endPoint y: 374, distance: 10.2
click at [433, 364] on input "Off Afternoons" at bounding box center [522, 370] width 410 height 25
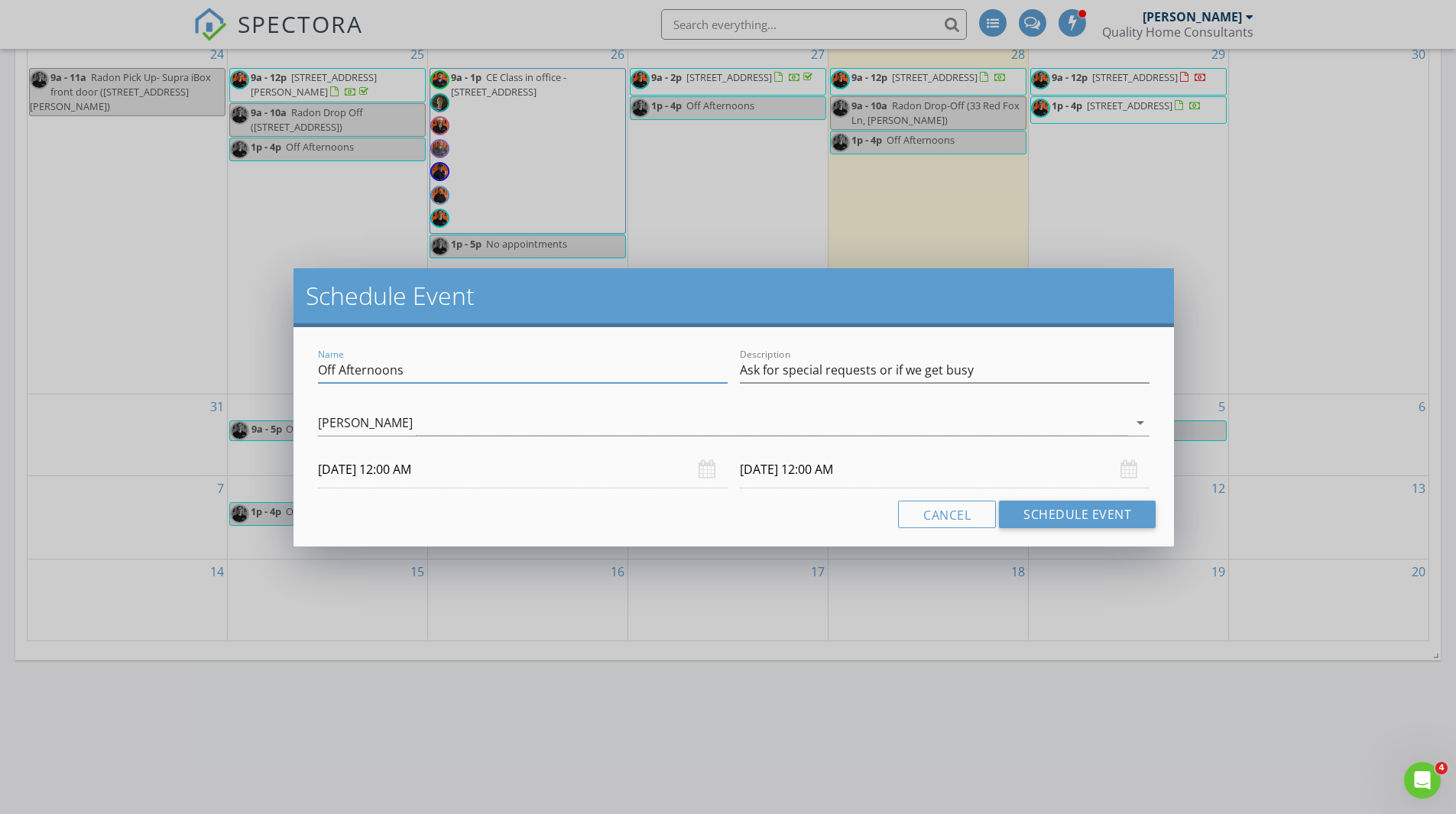
click at [395, 460] on input "[DATE] 12:00 AM" at bounding box center [522, 470] width 410 height 37
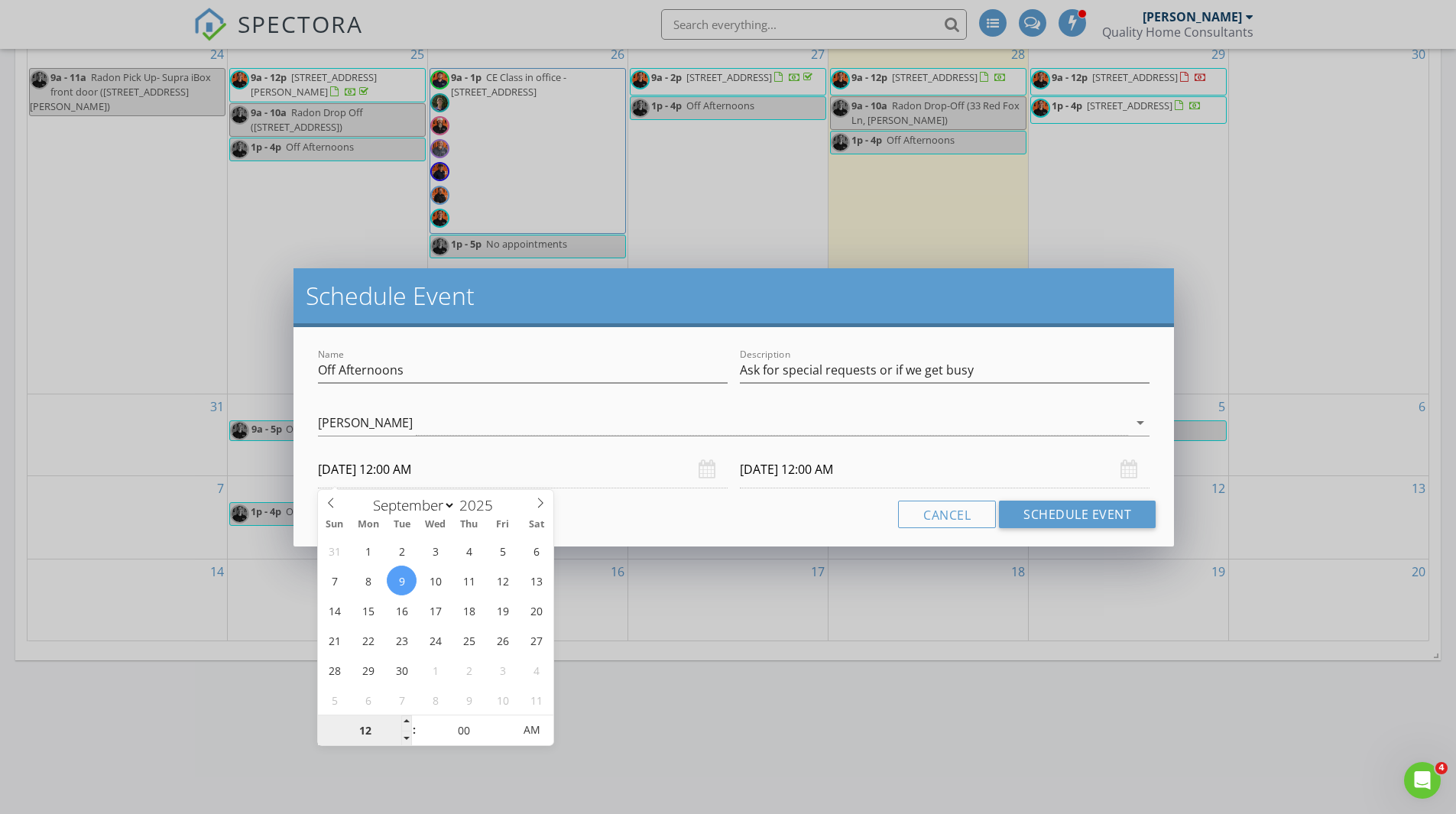
click at [370, 726] on input "12" at bounding box center [364, 731] width 94 height 31
type input "01"
type input "[DATE] 1:00 PM"
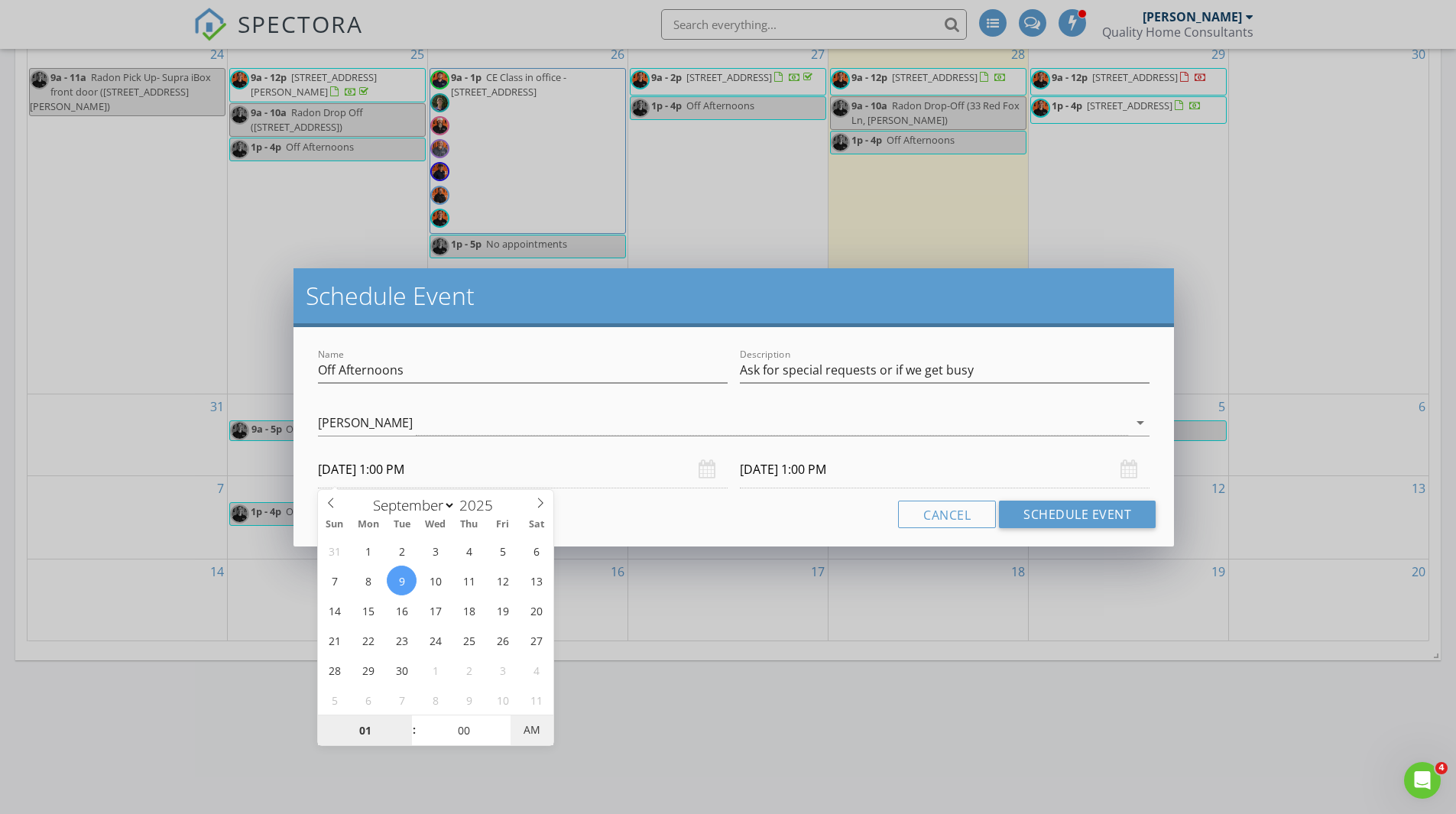
click at [519, 727] on span "AM" at bounding box center [532, 730] width 42 height 31
type input "01"
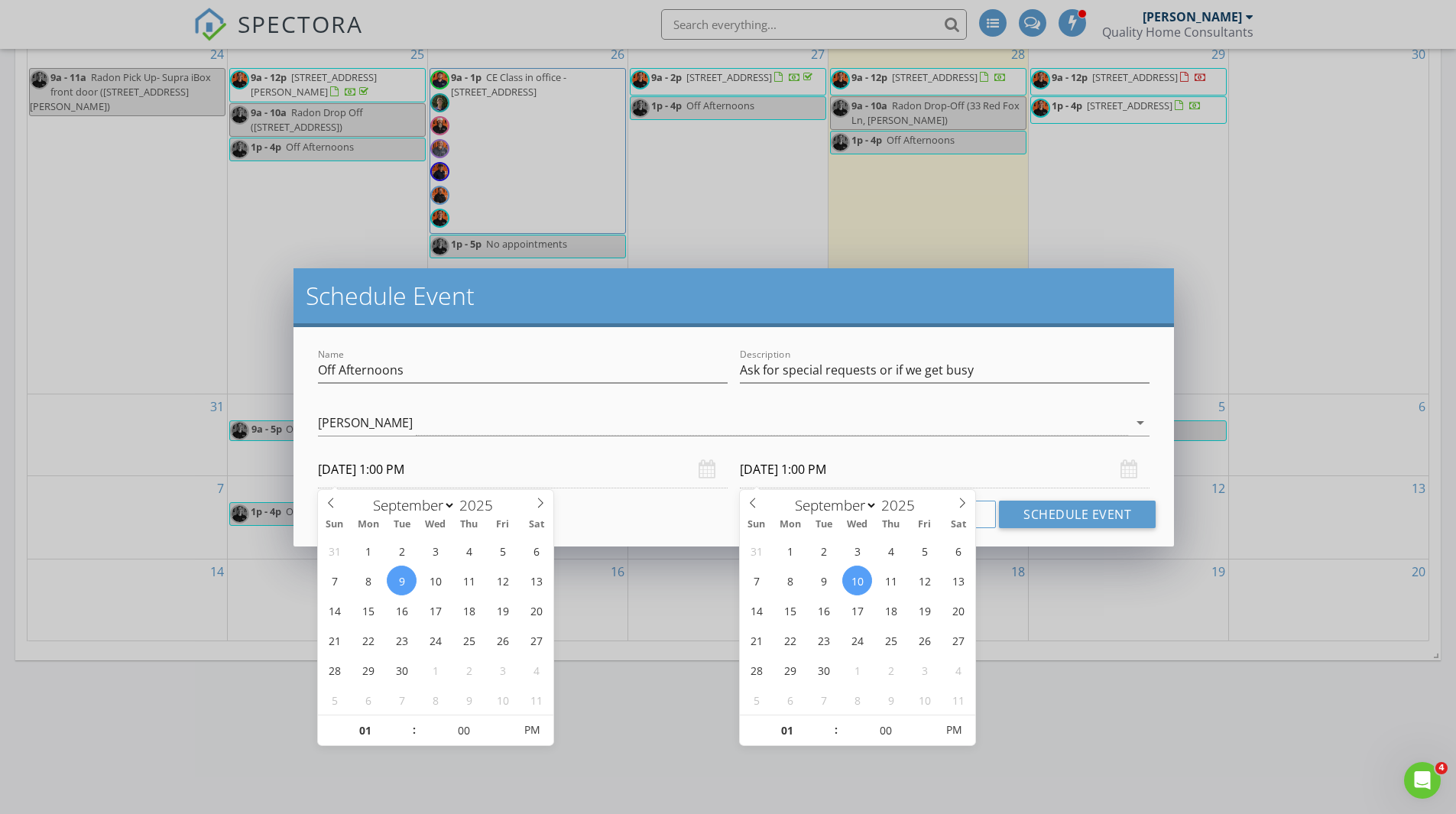
click at [768, 463] on input "[DATE] 1:00 PM" at bounding box center [944, 470] width 410 height 37
type input "[DATE] 1:00 PM"
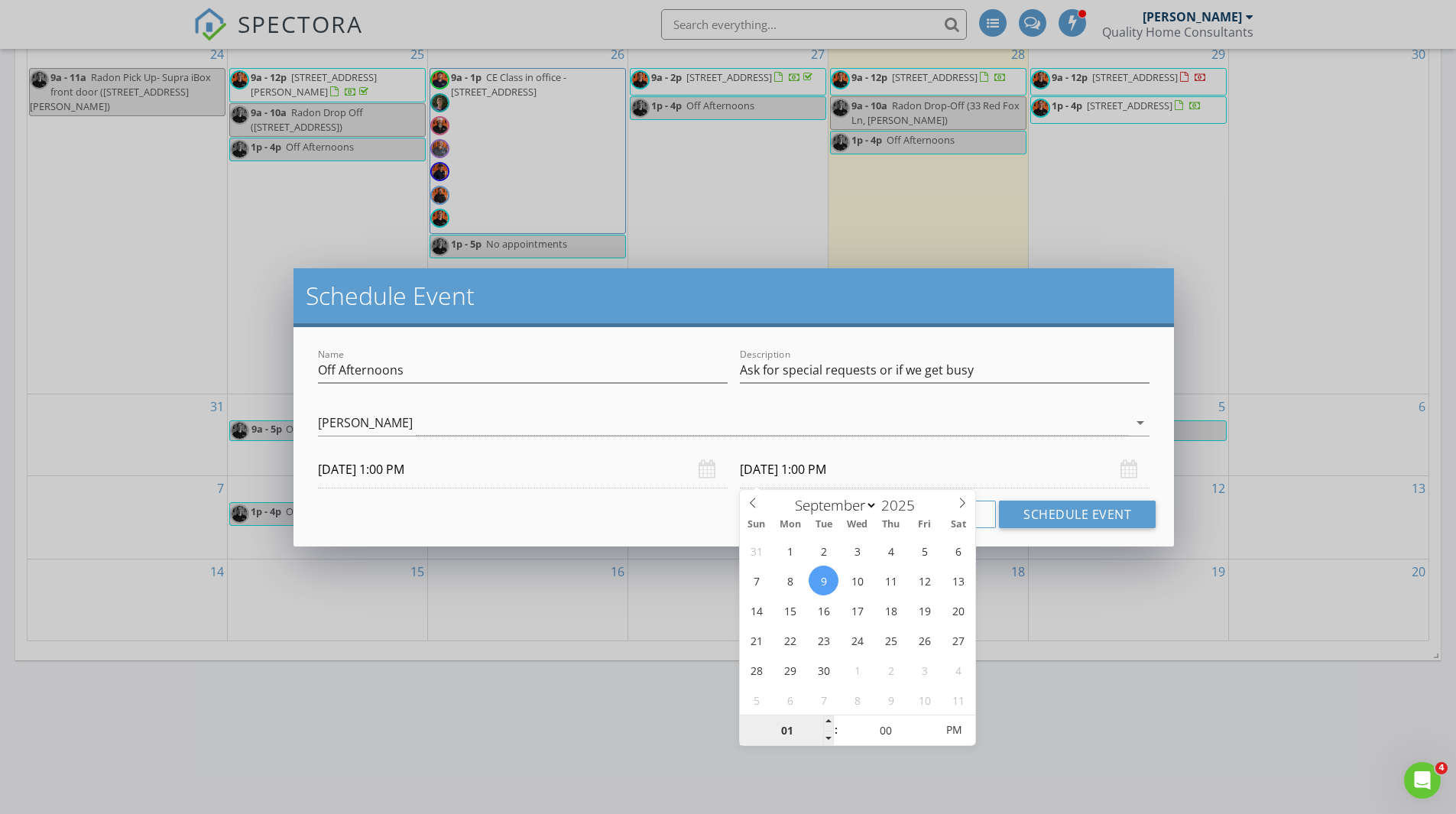
type input "4"
type input "[DATE] 4:00 PM"
drag, startPoint x: 534, startPoint y: 377, endPoint x: 539, endPoint y: 383, distance: 7.8
click at [534, 377] on input "Off Afternoons" at bounding box center [522, 370] width 410 height 25
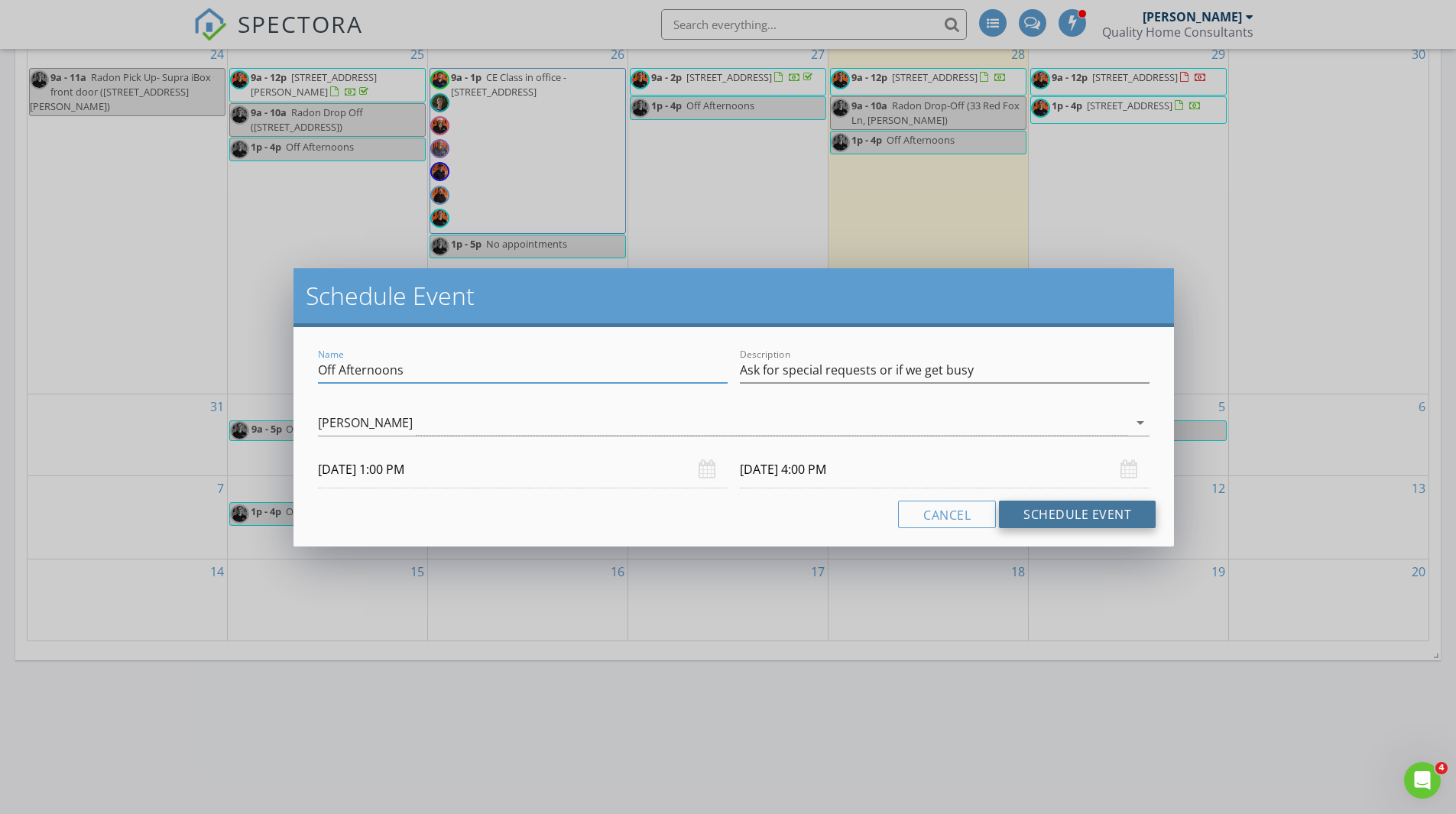
click at [1035, 508] on button "Schedule Event" at bounding box center [1077, 515] width 156 height 28
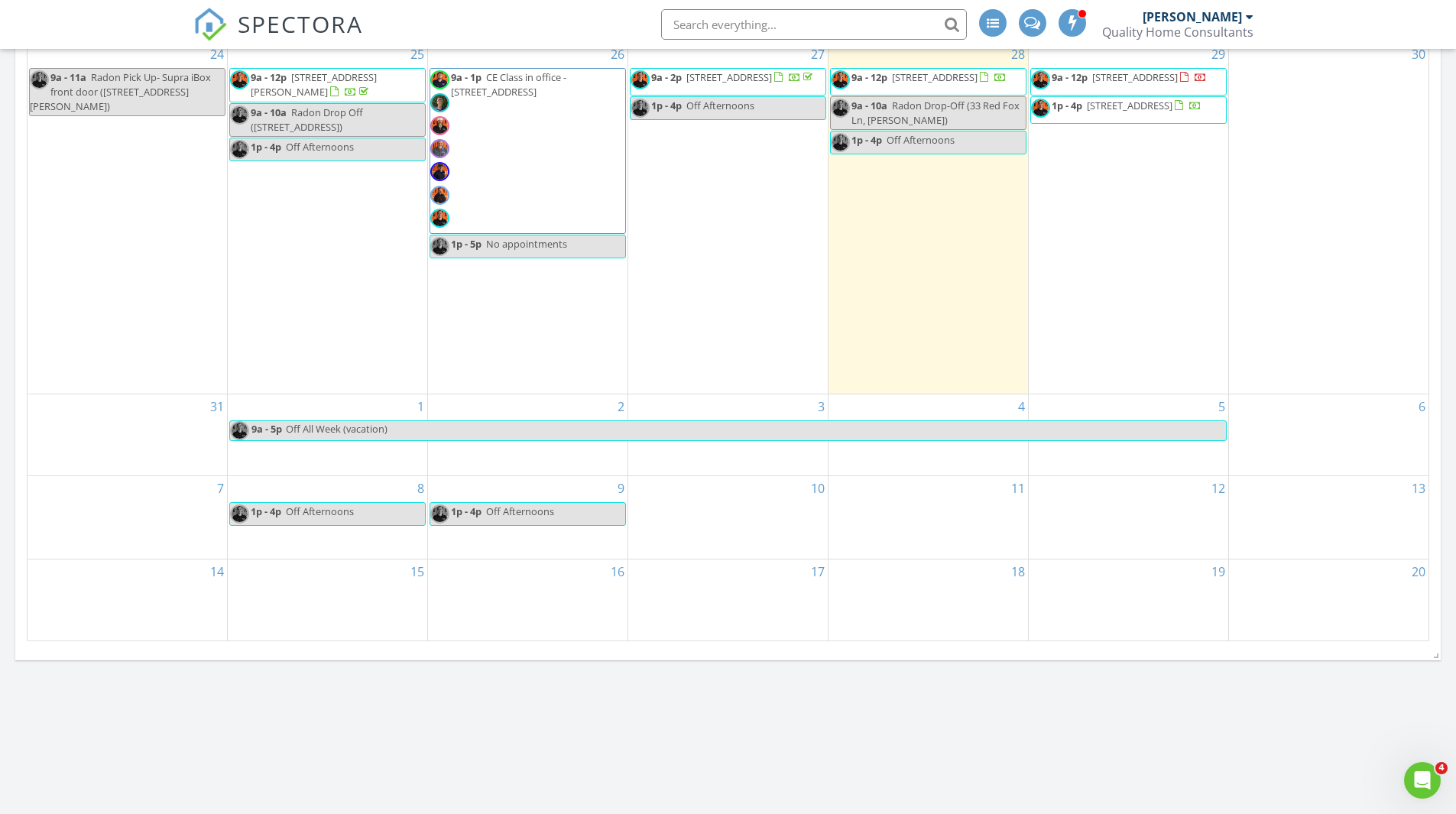
click at [743, 517] on div "10" at bounding box center [728, 518] width 200 height 83
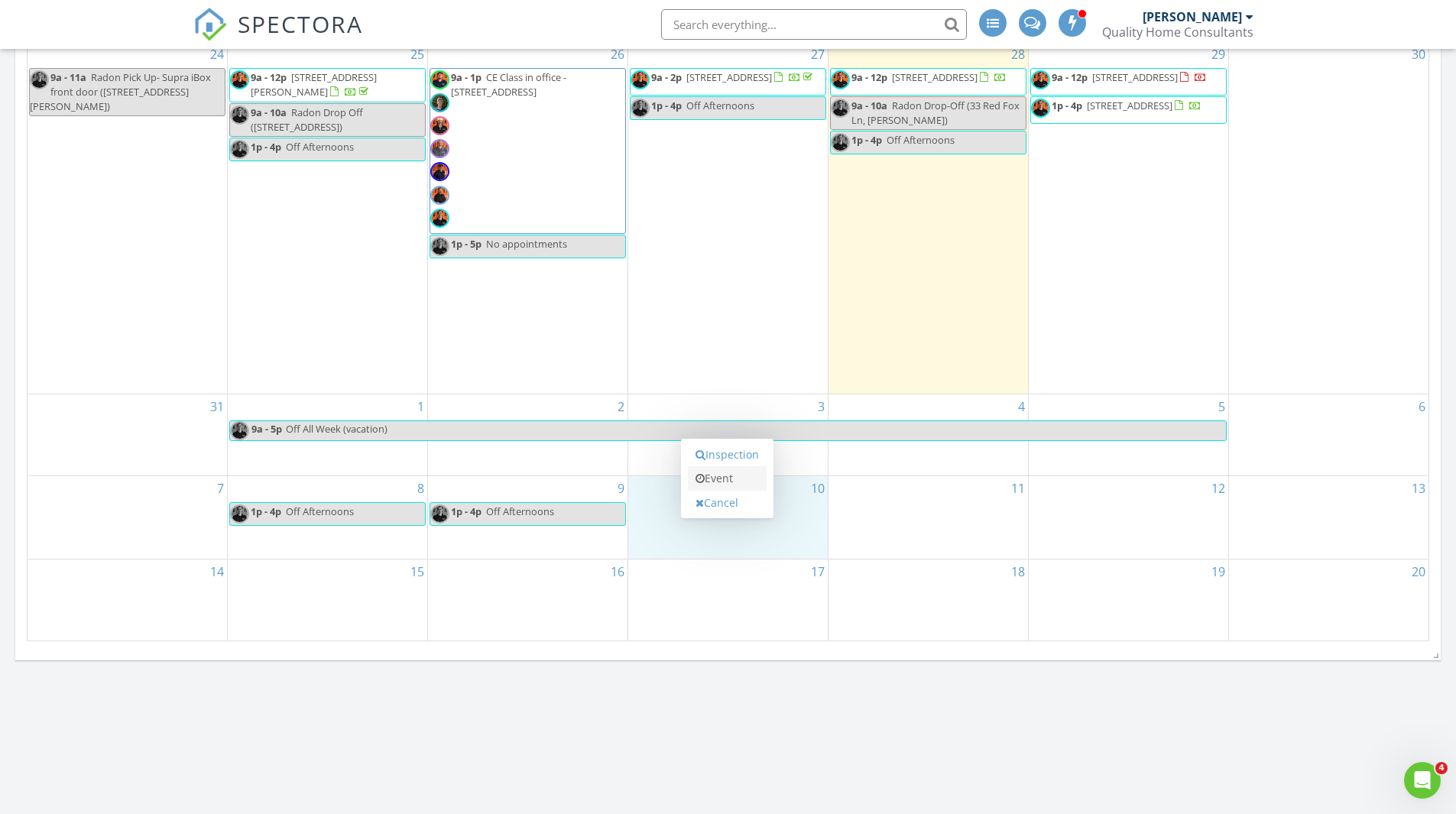
click at [737, 478] on link "Event" at bounding box center [727, 478] width 79 height 24
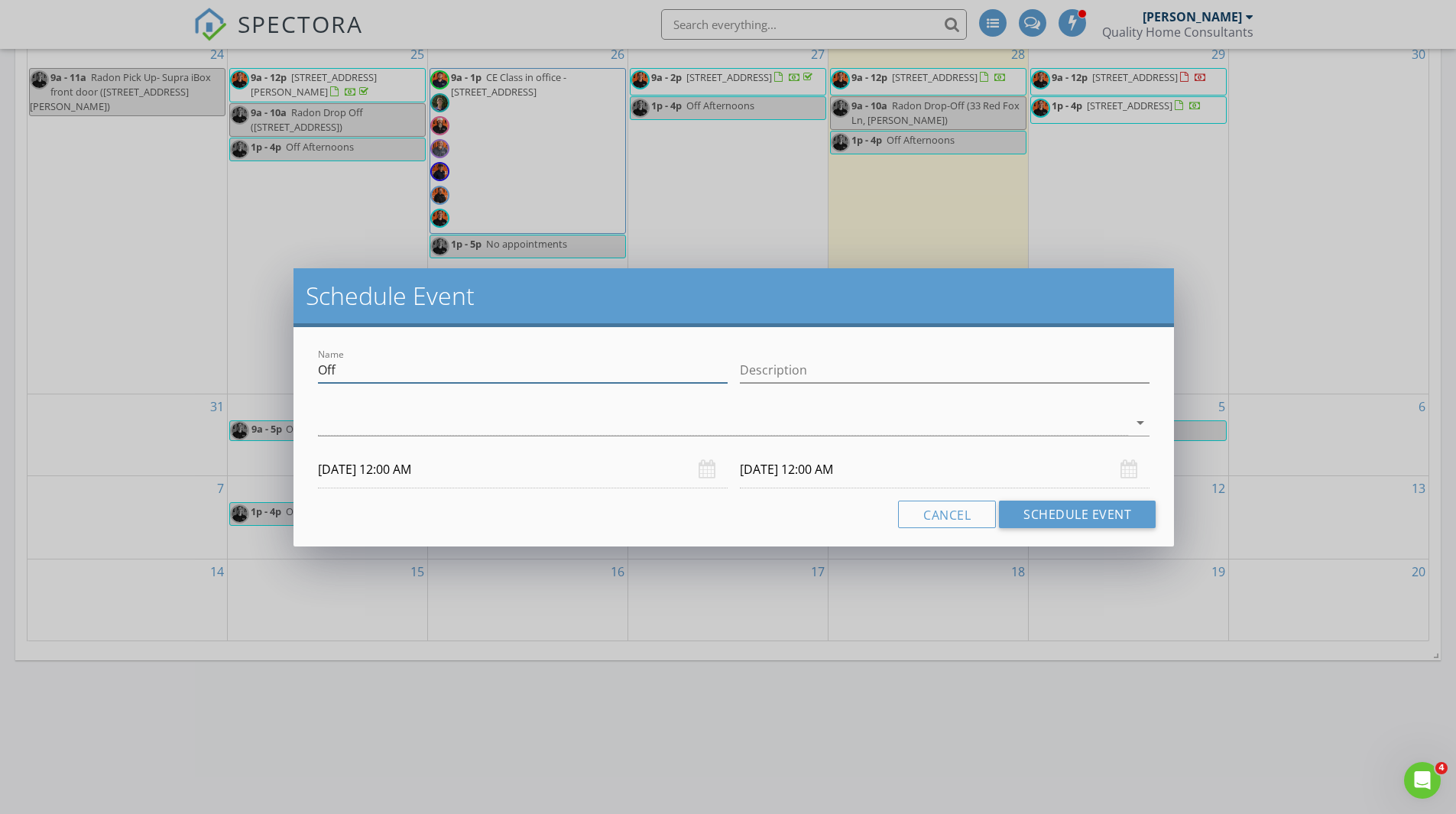
click at [431, 372] on input "Off" at bounding box center [522, 370] width 410 height 25
type input "Off Afternoons"
click at [802, 381] on input "Description" at bounding box center [944, 370] width 410 height 25
type input "Ask for special requests or if we get busy"
click at [773, 428] on div at bounding box center [723, 423] width 811 height 25
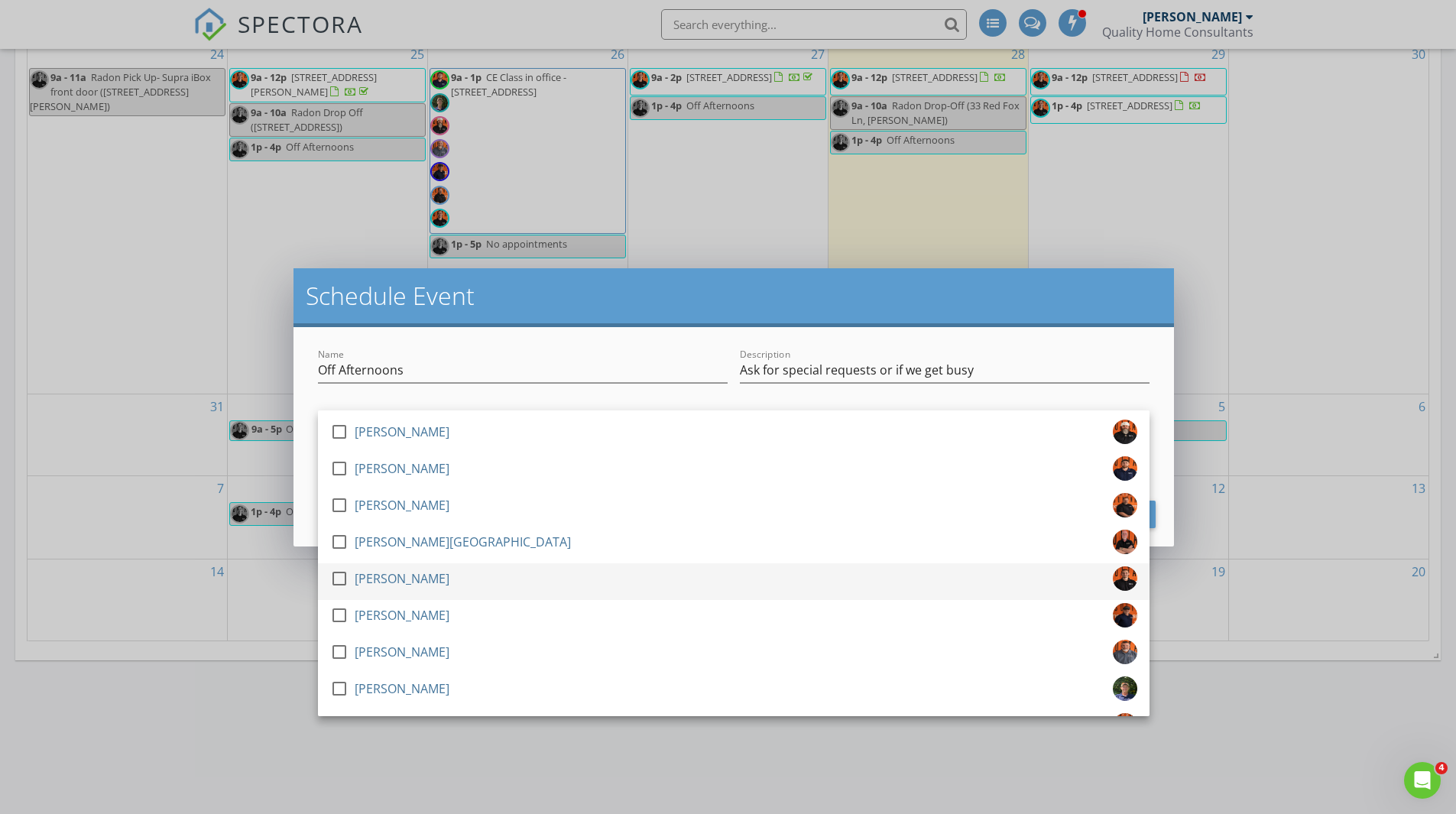
click at [331, 582] on div at bounding box center [340, 579] width 26 height 26
click at [416, 368] on input "Off Afternoons" at bounding box center [522, 370] width 410 height 25
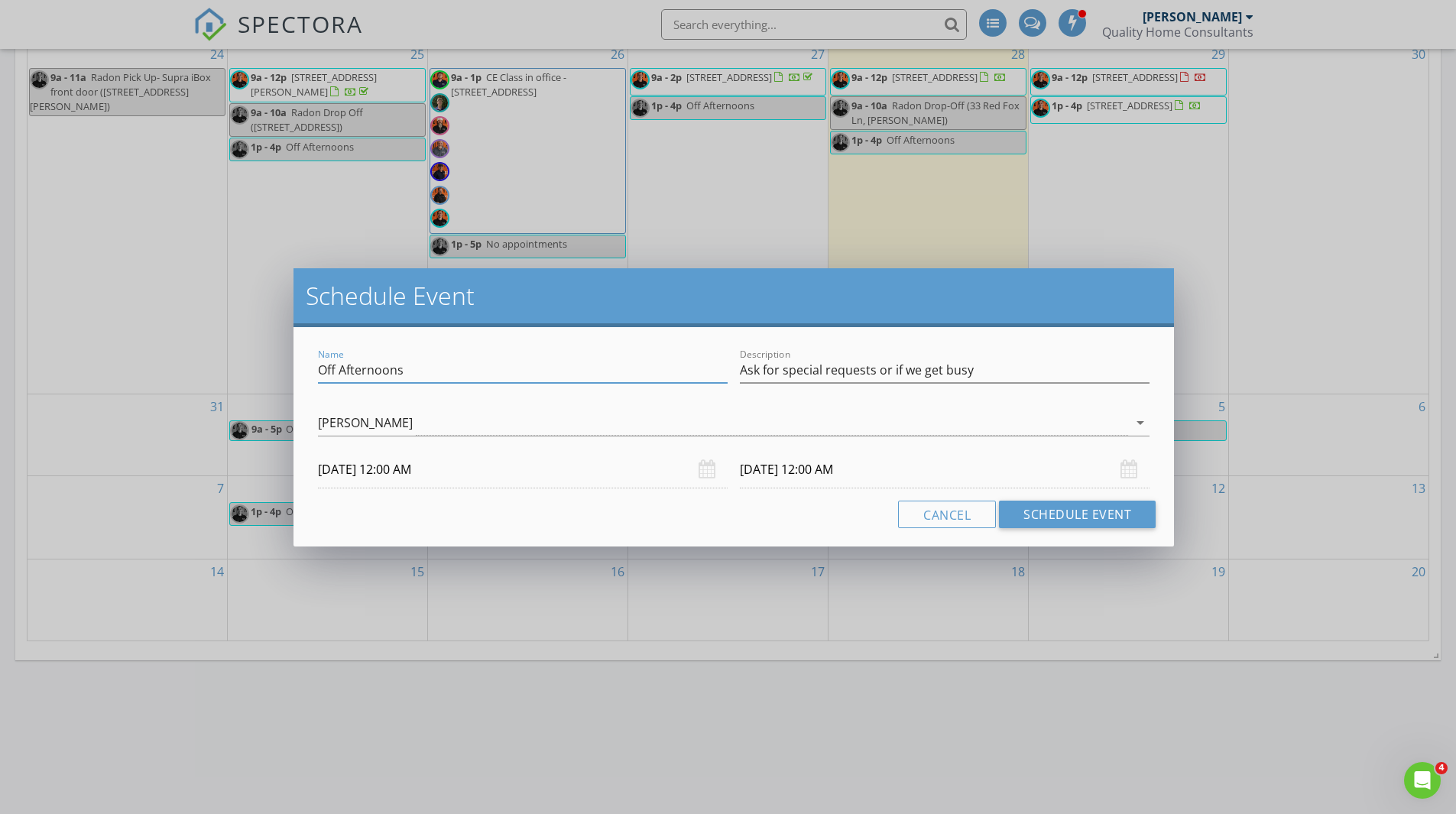
click at [369, 472] on input "[DATE] 12:00 AM" at bounding box center [522, 470] width 410 height 37
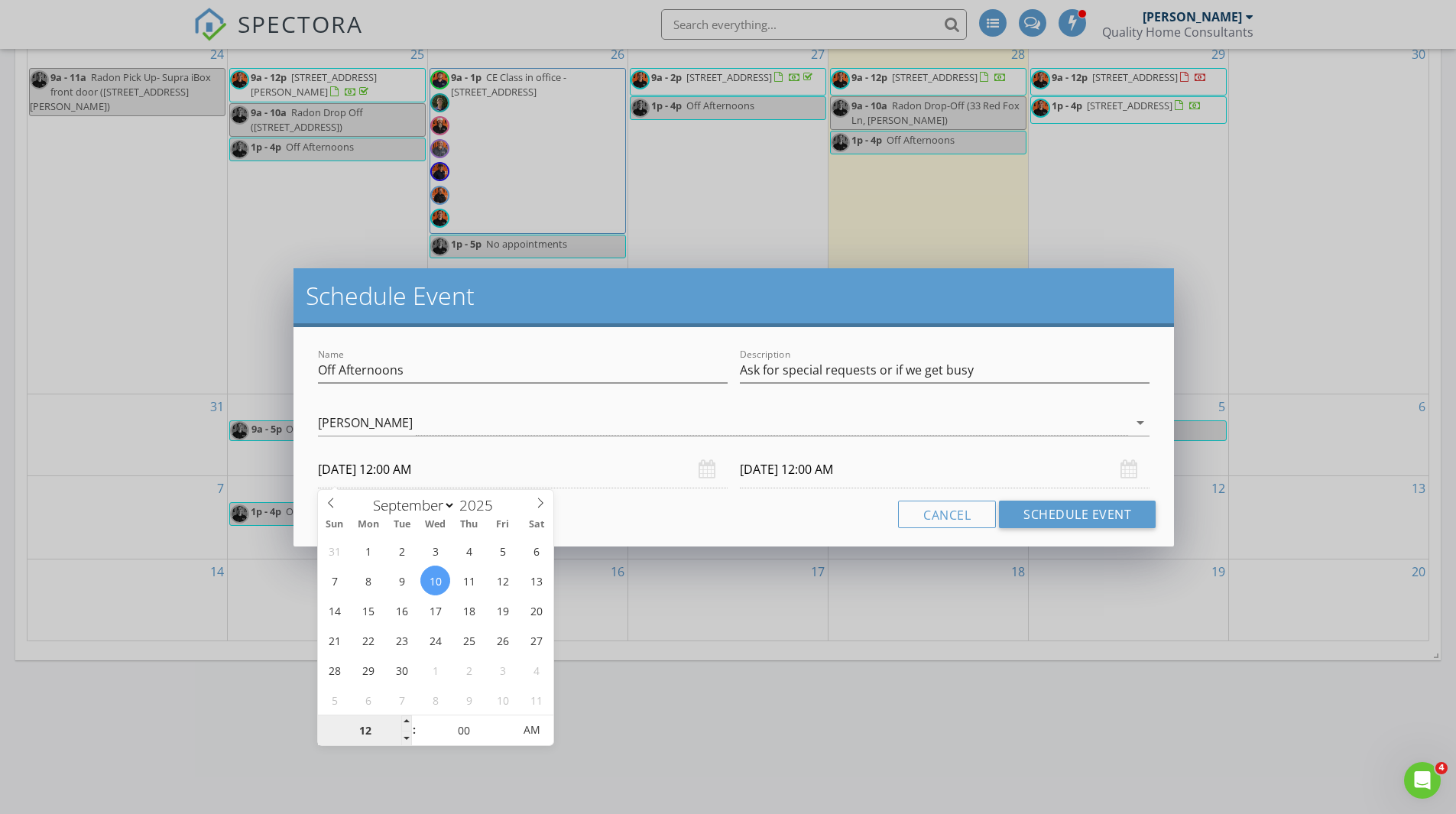
click at [372, 743] on input "12" at bounding box center [364, 731] width 94 height 31
type input "01"
type input "[DATE] 1:00 PM"
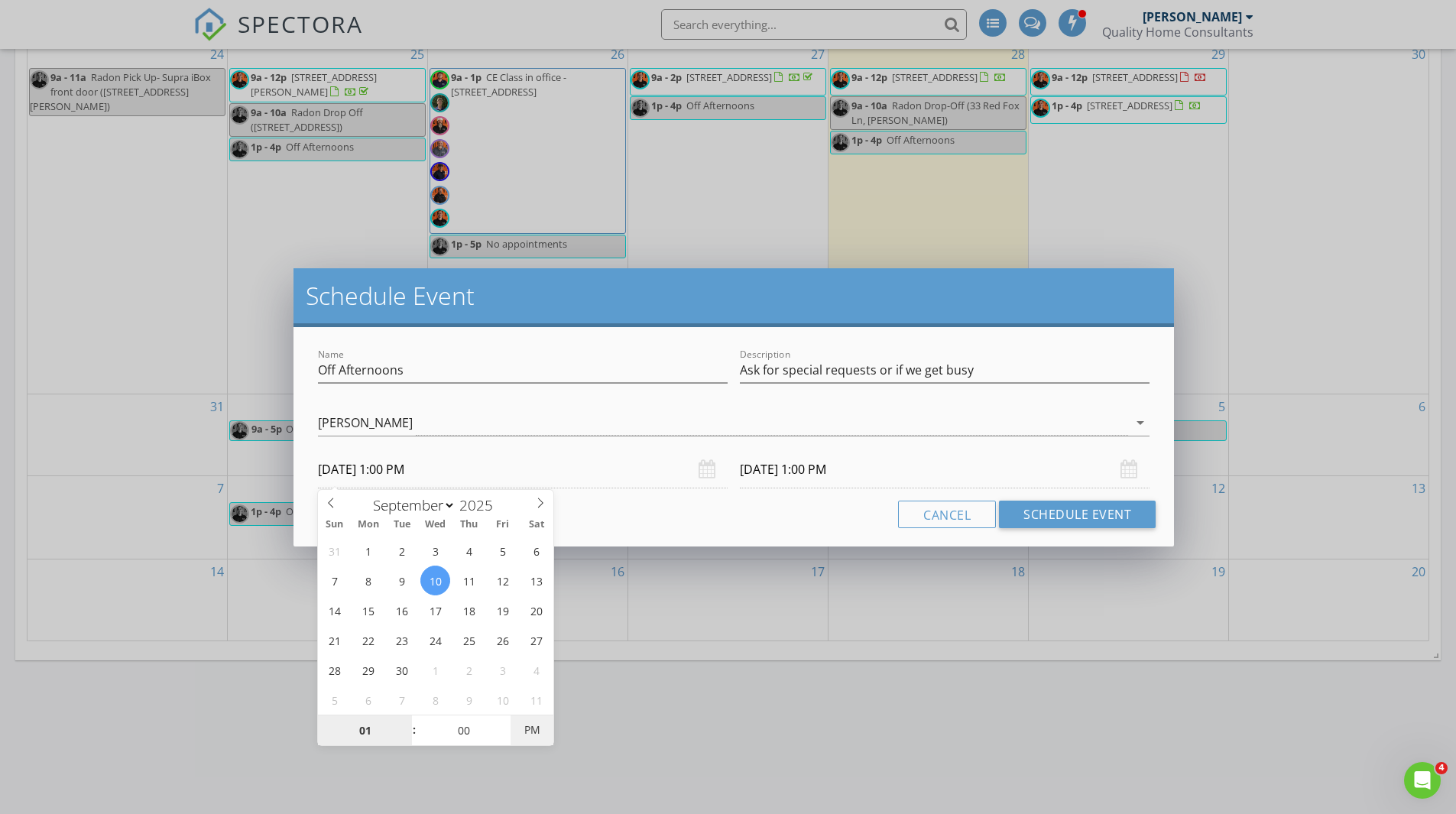
click at [522, 728] on span "PM" at bounding box center [532, 730] width 42 height 31
type input "01"
click at [811, 469] on input "[DATE] 1:00 PM" at bounding box center [944, 470] width 410 height 37
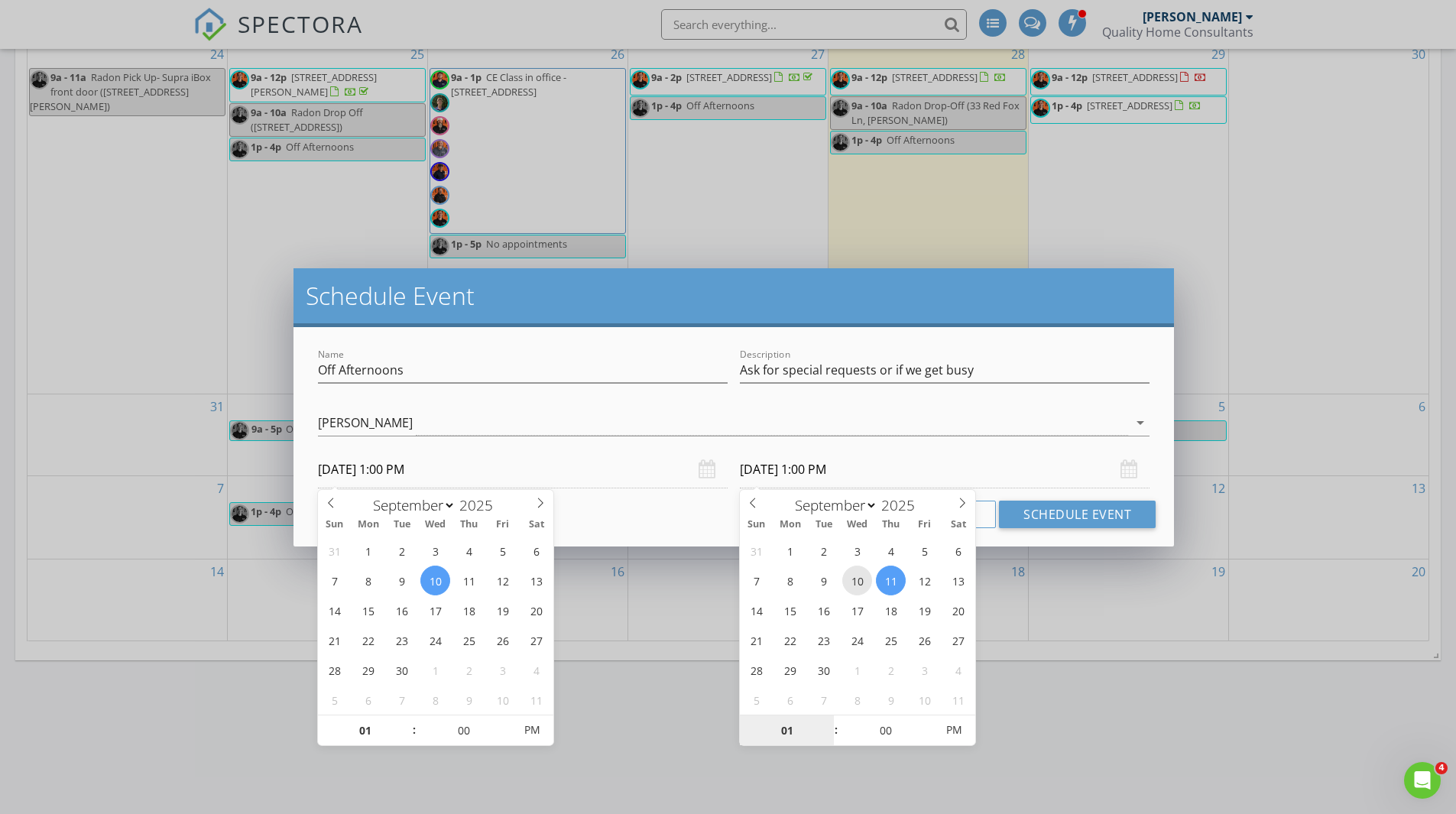
type input "[DATE] 1:00 PM"
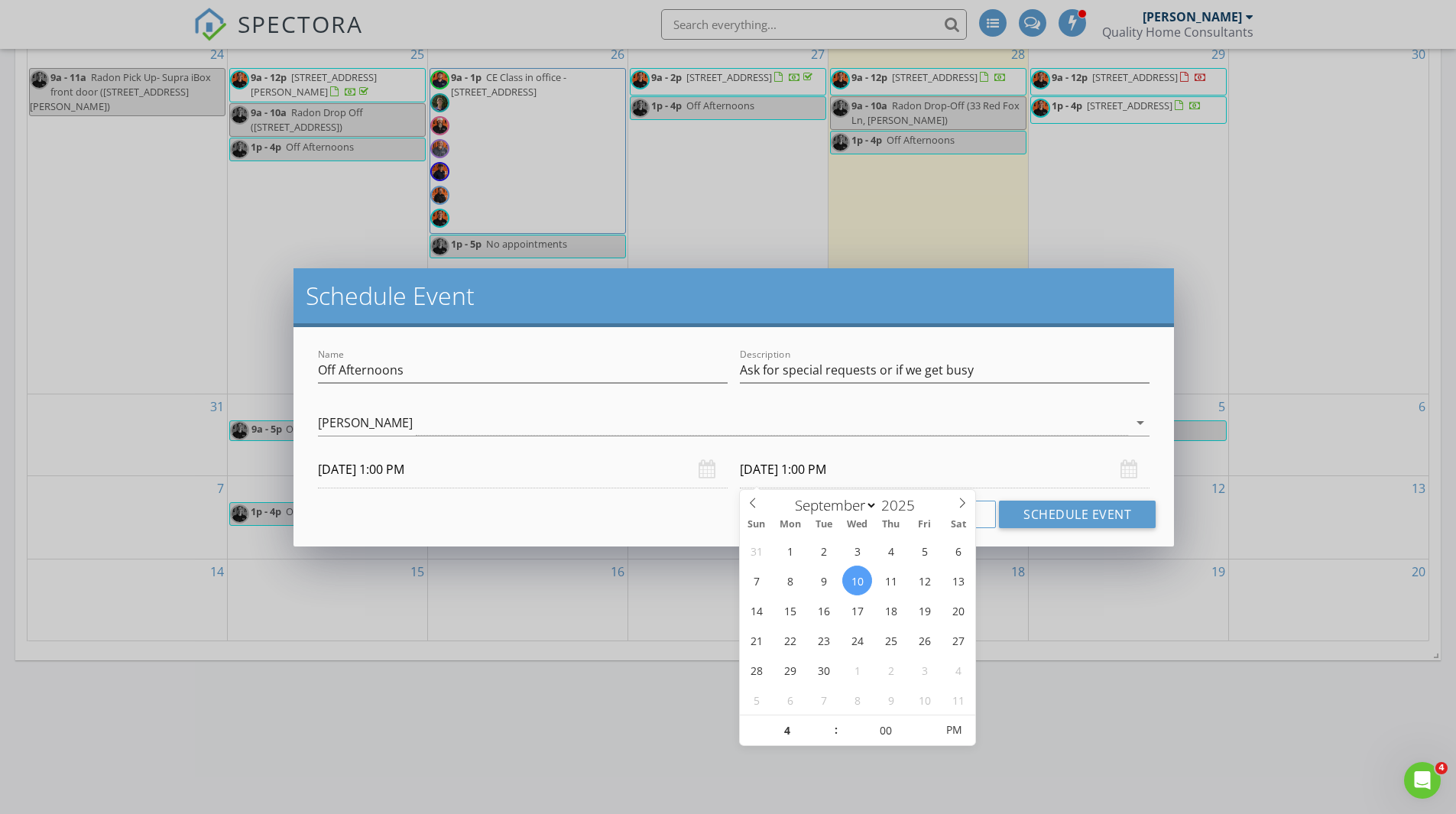
type input "04"
type input "[DATE] 4:00 PM"
click at [509, 352] on div "Name Off Afternoons" at bounding box center [522, 373] width 410 height 50
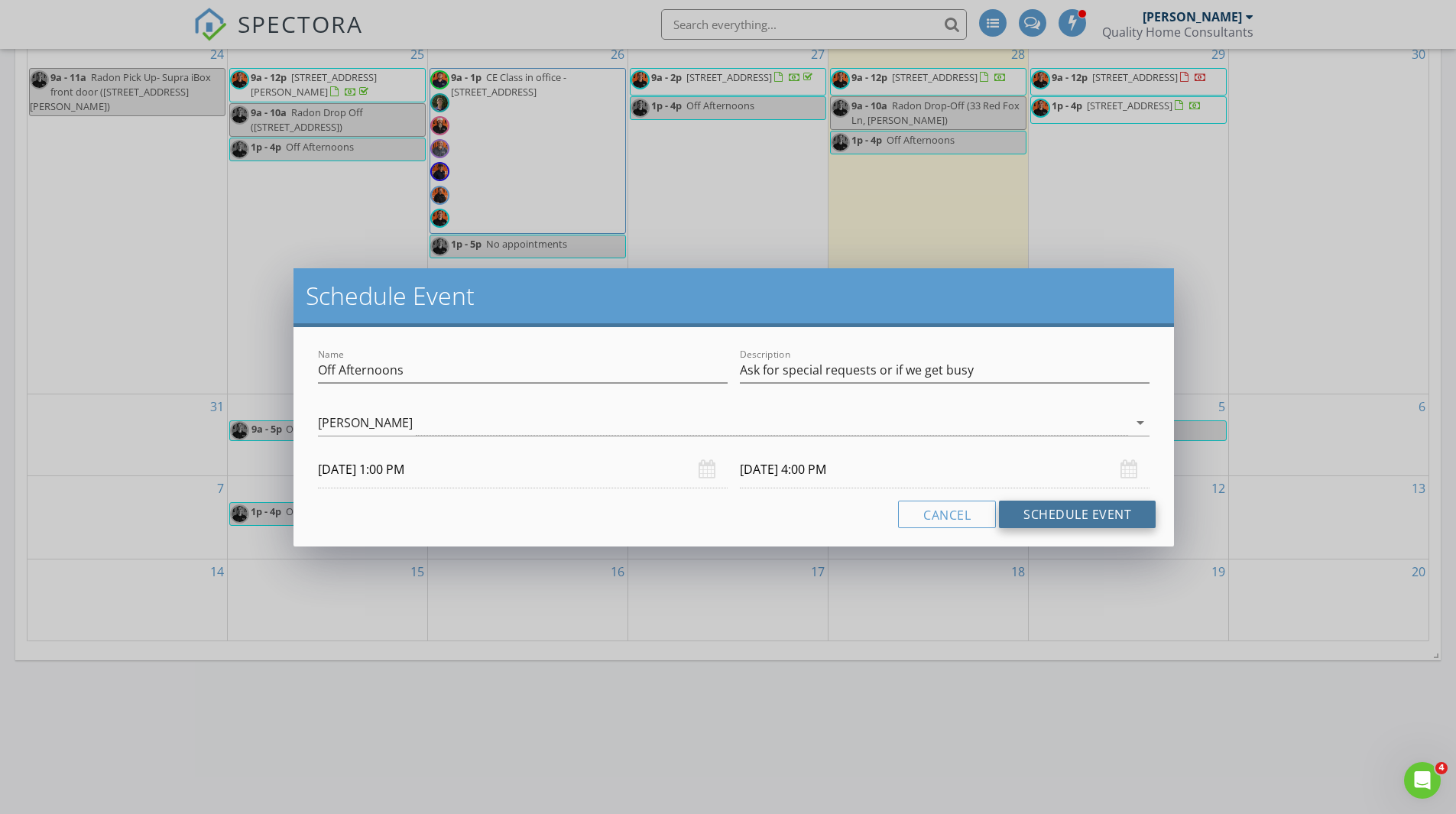
click at [1059, 517] on button "Schedule Event" at bounding box center [1077, 515] width 156 height 28
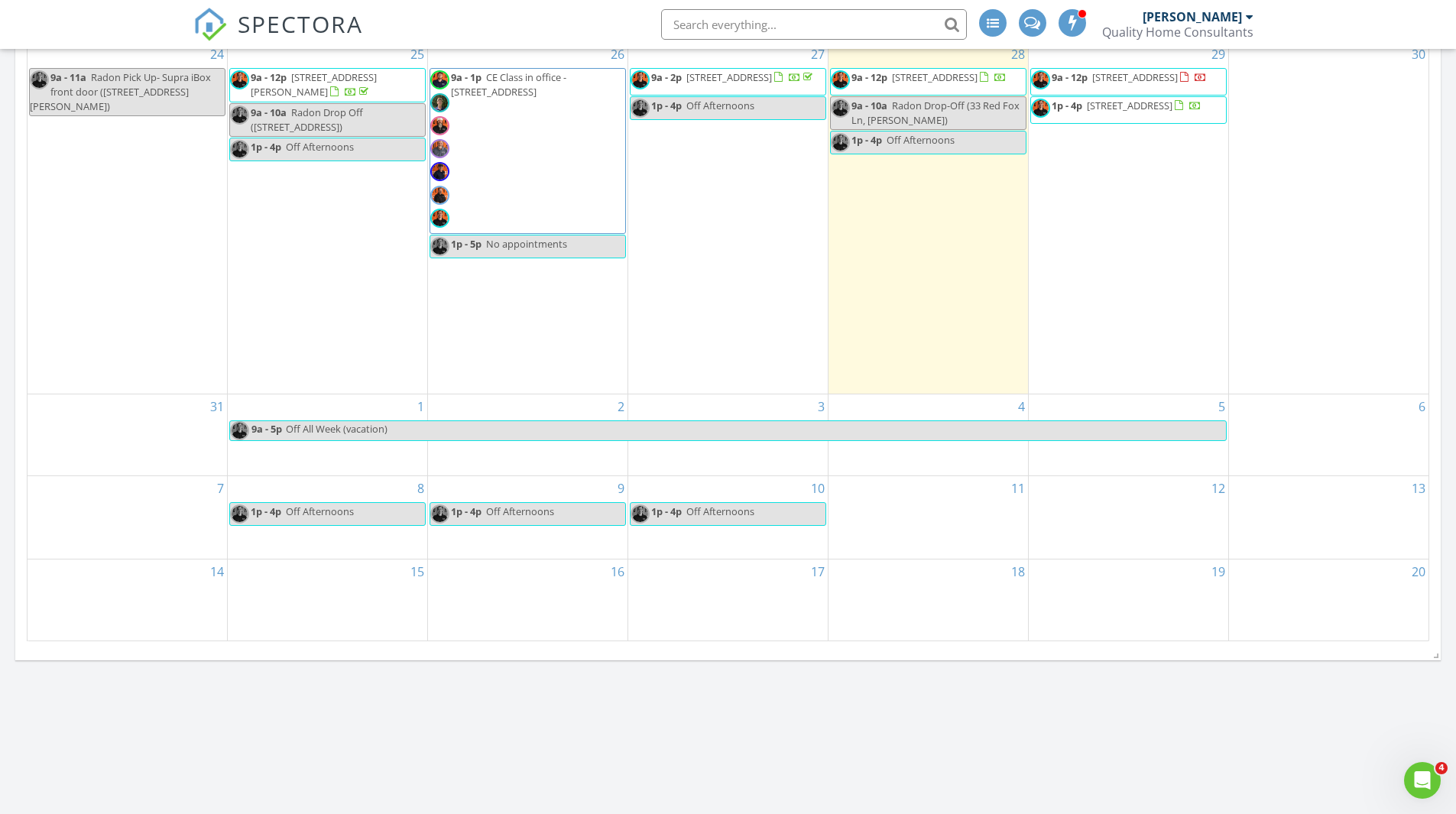
click at [926, 508] on div "11" at bounding box center [928, 518] width 200 height 83
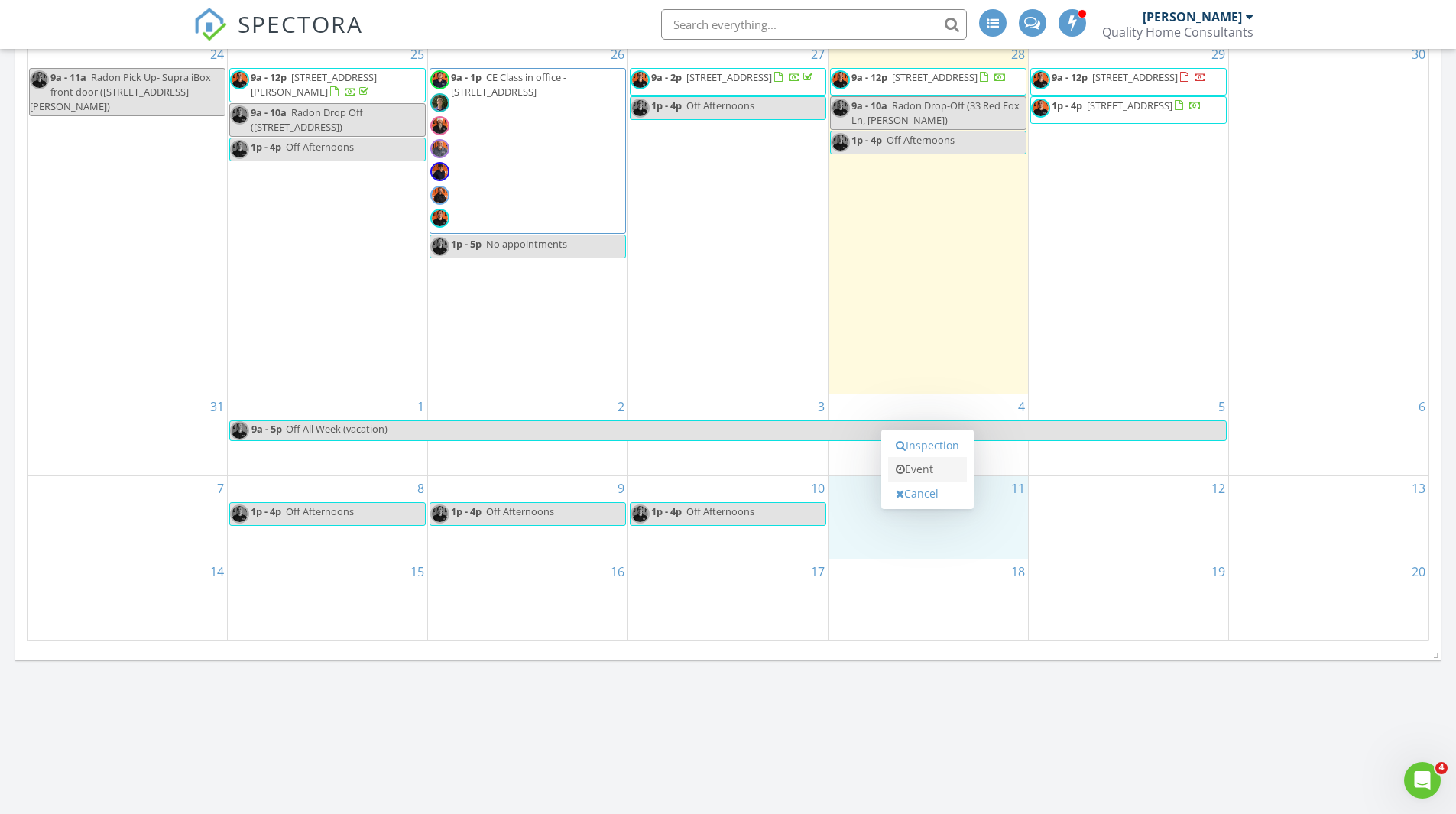
click at [930, 476] on link "Event" at bounding box center [927, 469] width 79 height 24
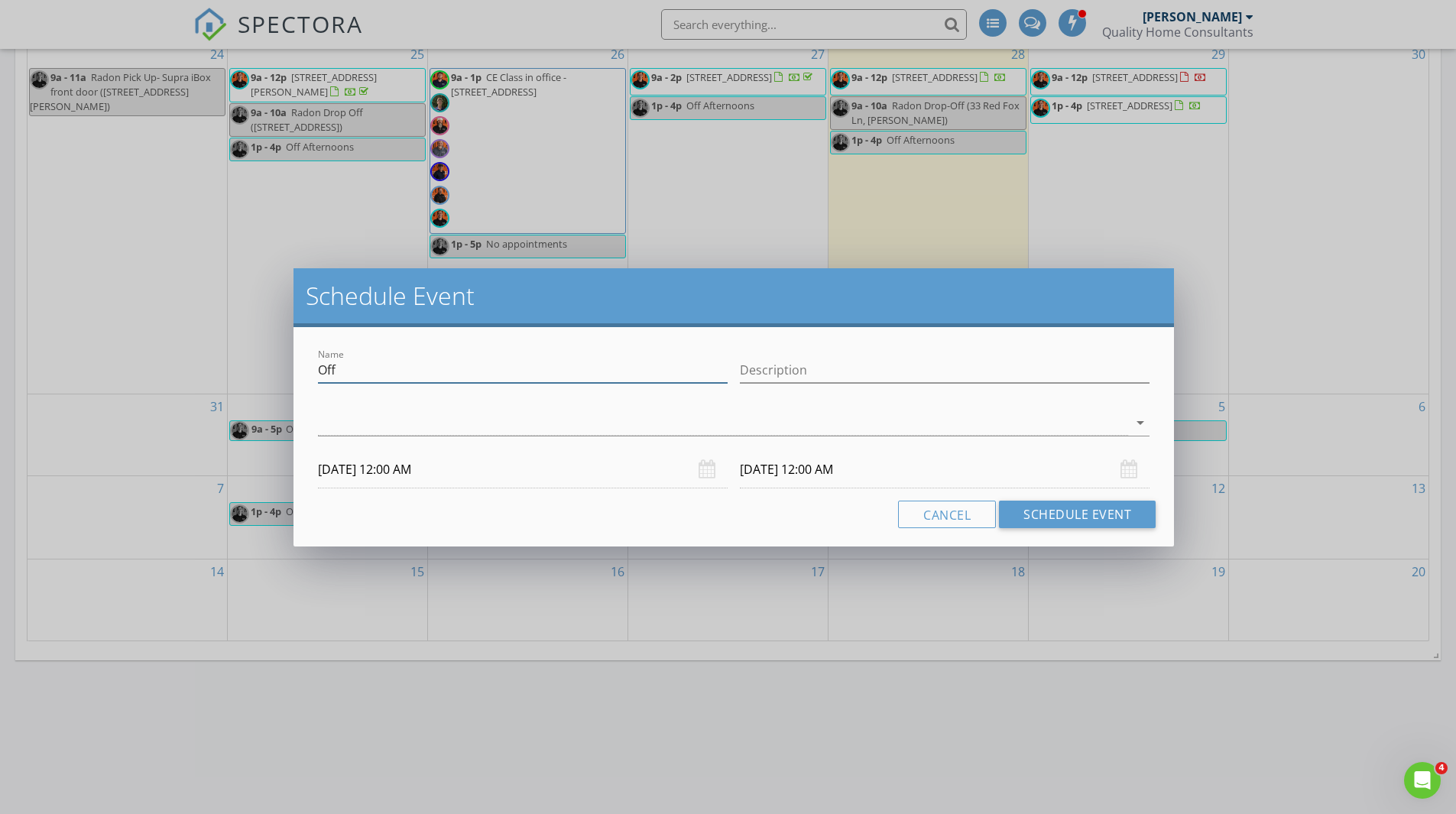
click at [407, 358] on input "Off" at bounding box center [522, 370] width 410 height 25
type input "Off Afternoons"
click at [751, 372] on input "Description" at bounding box center [944, 370] width 410 height 25
type input "Ask for special requests or if we get busy"
click at [763, 428] on div at bounding box center [723, 423] width 811 height 25
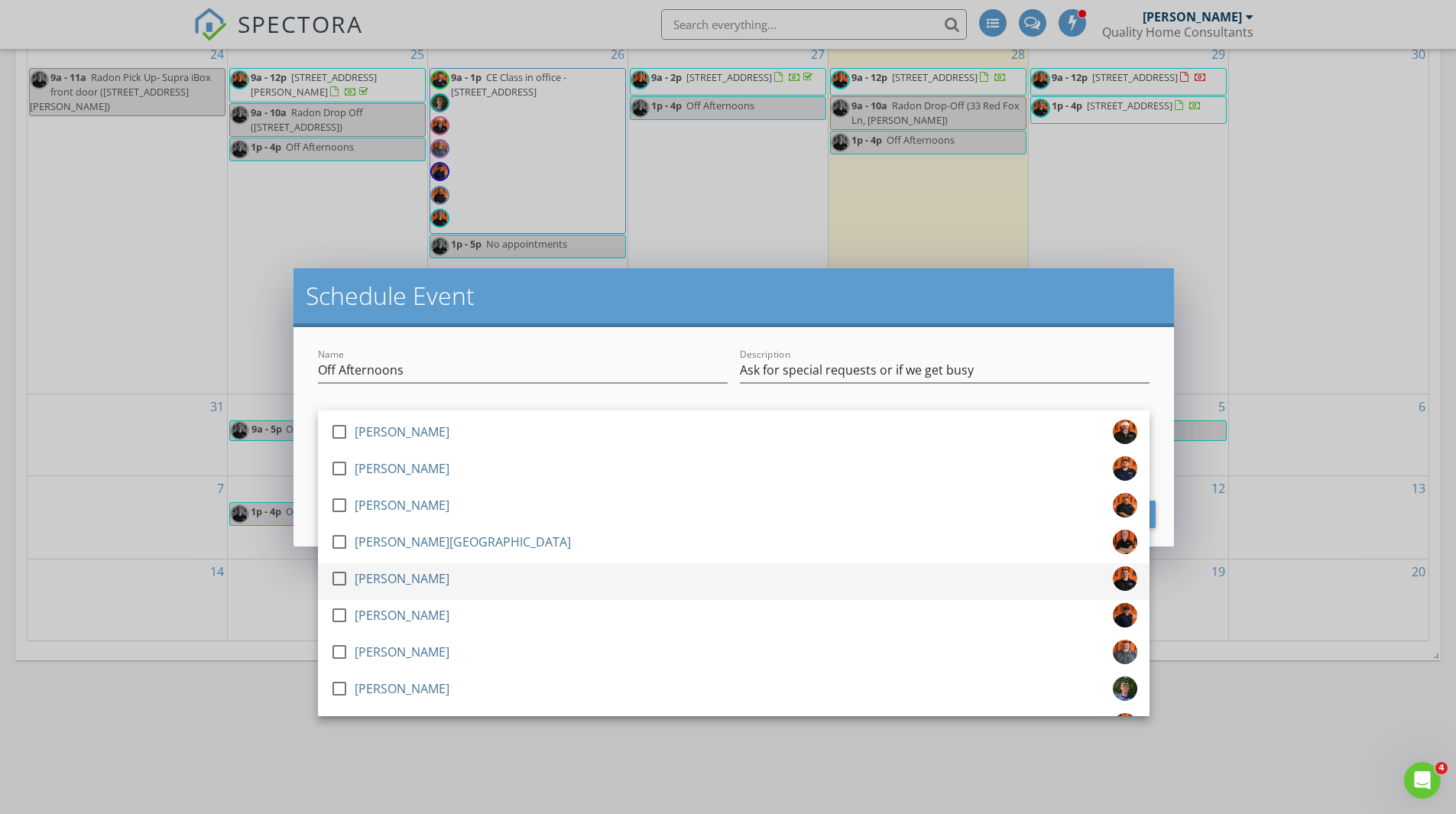
click at [336, 588] on div at bounding box center [342, 592] width 24 height 9
click at [414, 372] on input "Off Afternoons" at bounding box center [522, 370] width 410 height 25
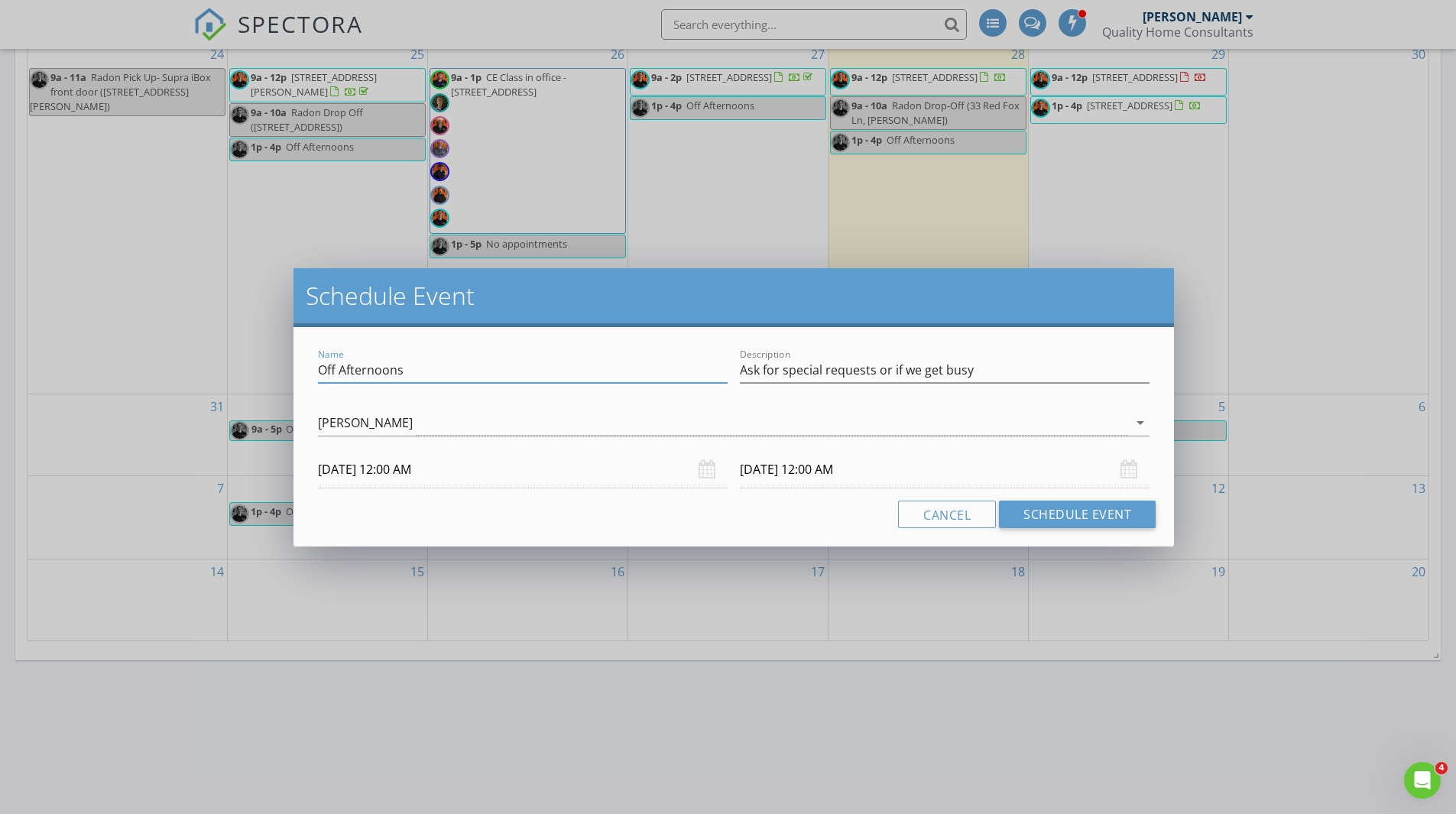
click at [405, 471] on input "[DATE] 12:00 AM" at bounding box center [522, 470] width 410 height 37
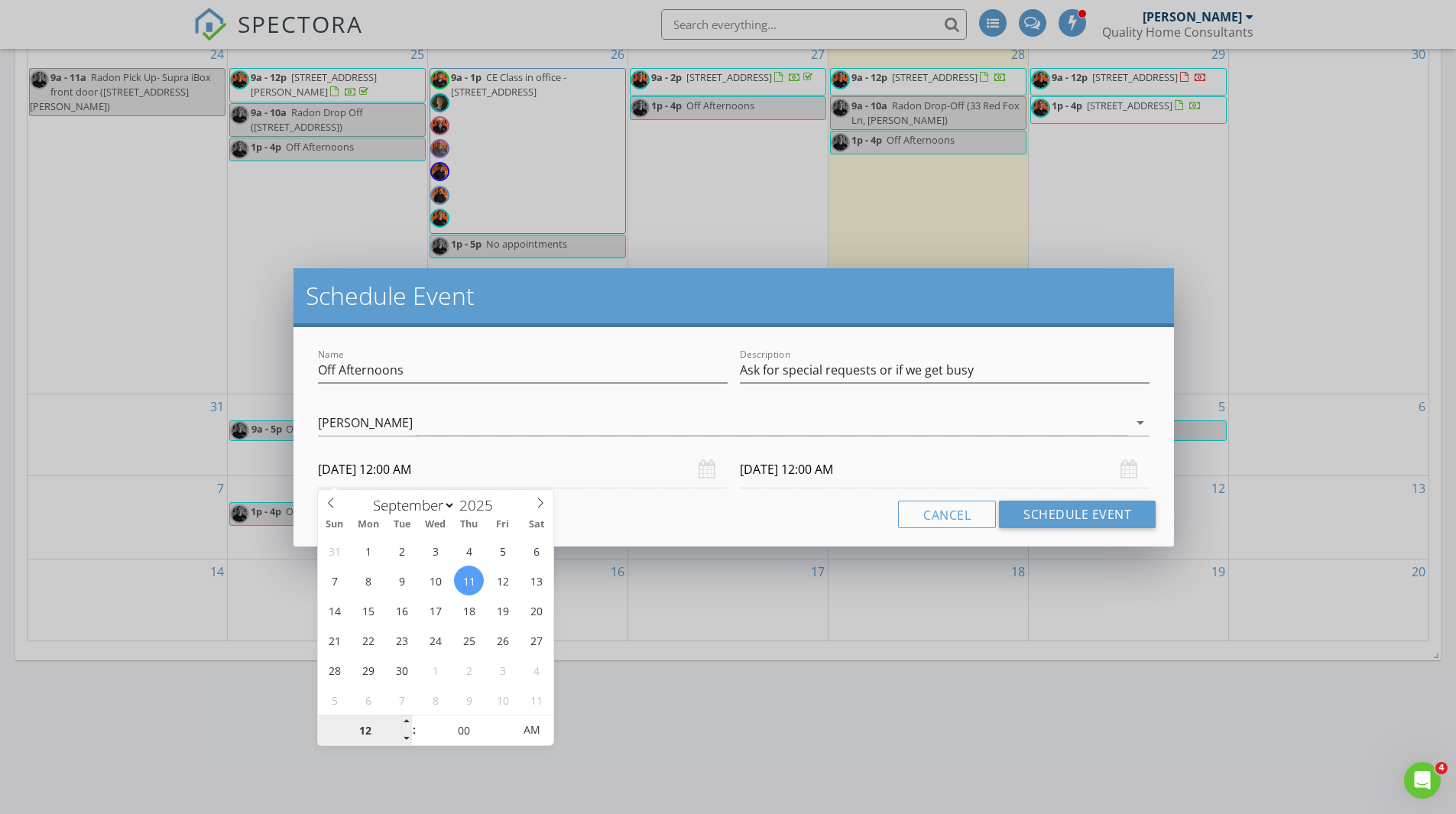
click at [369, 729] on input "12" at bounding box center [364, 731] width 94 height 31
type input "01"
type input "[DATE] 1:00 PM"
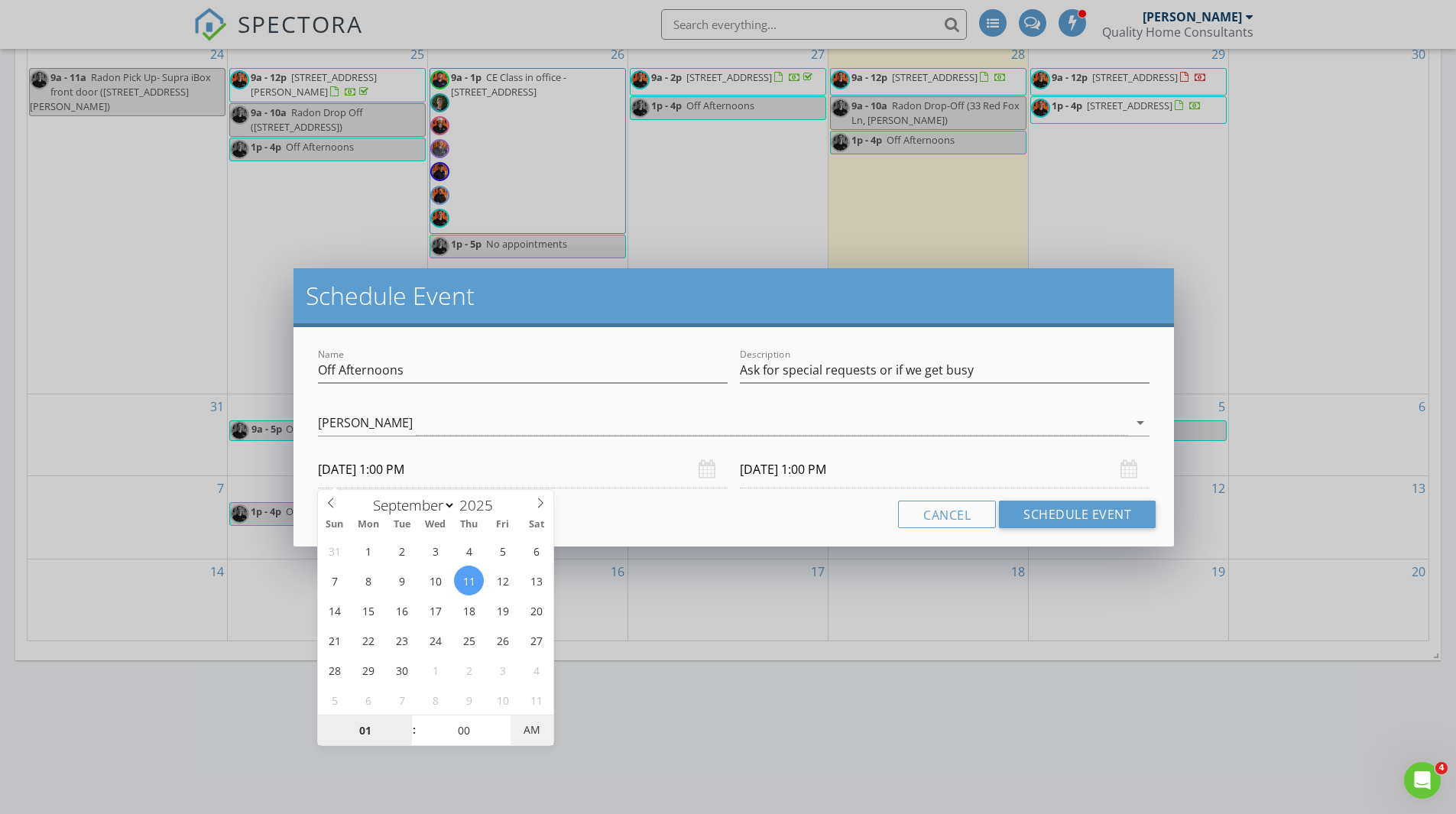
click at [529, 731] on span "AM" at bounding box center [532, 730] width 42 height 31
type input "01"
click at [781, 473] on input "[DATE] 1:00 PM" at bounding box center [944, 470] width 410 height 37
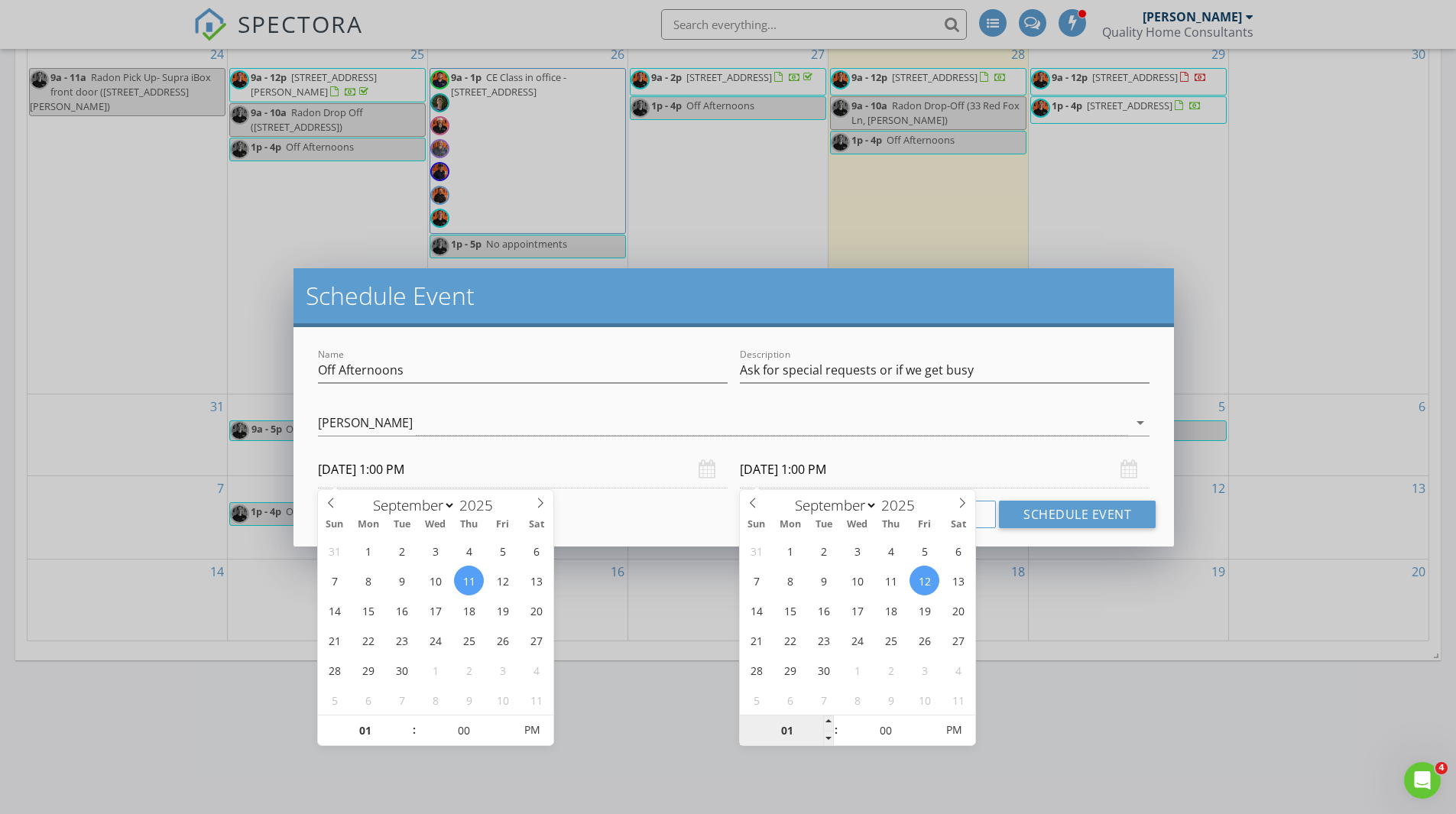
click at [790, 728] on input "01" at bounding box center [786, 731] width 94 height 31
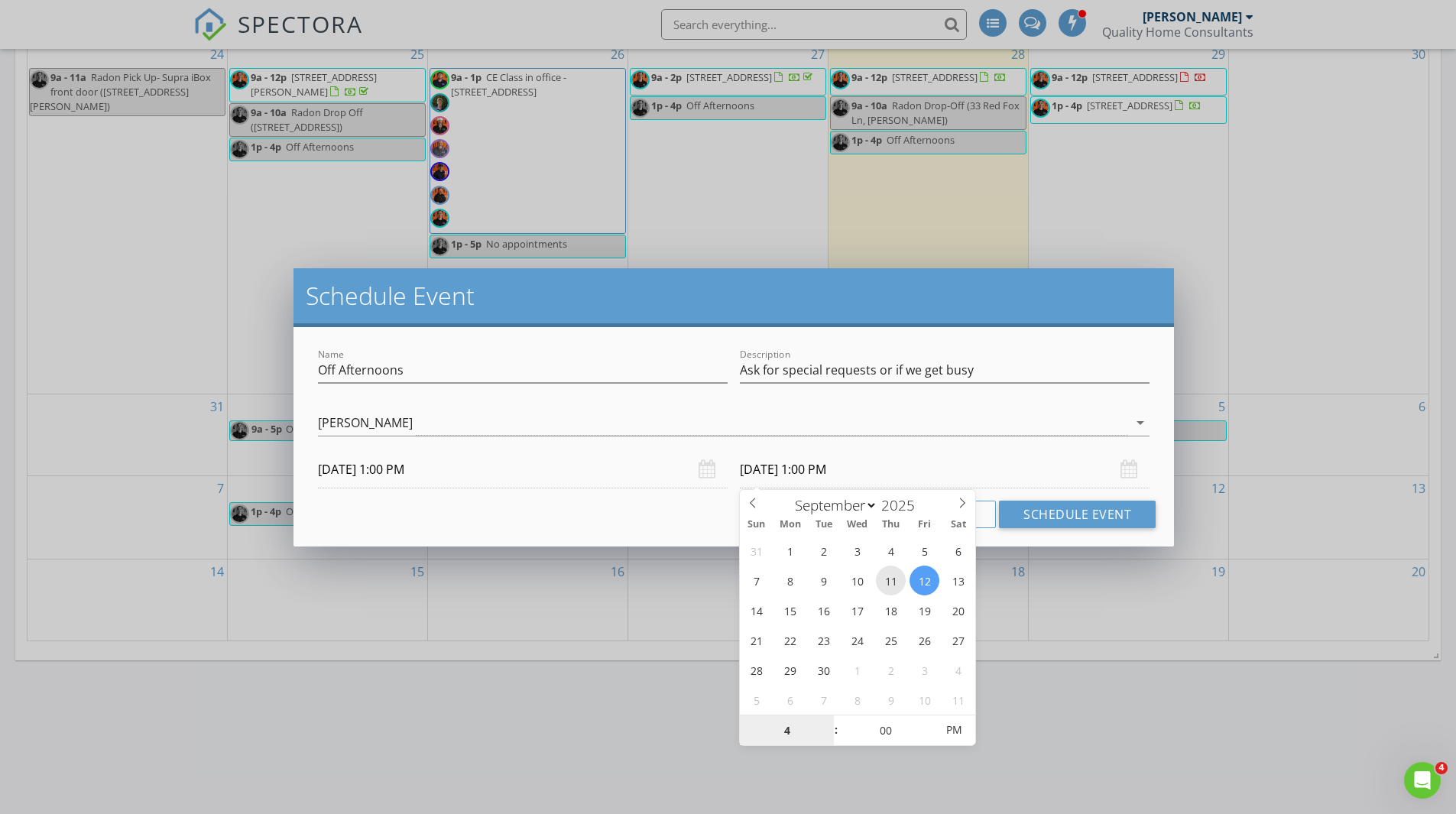
type input "04"
type input "[DATE] 4:00 PM"
type input "04"
click at [1036, 516] on button "Schedule Event" at bounding box center [1077, 515] width 156 height 28
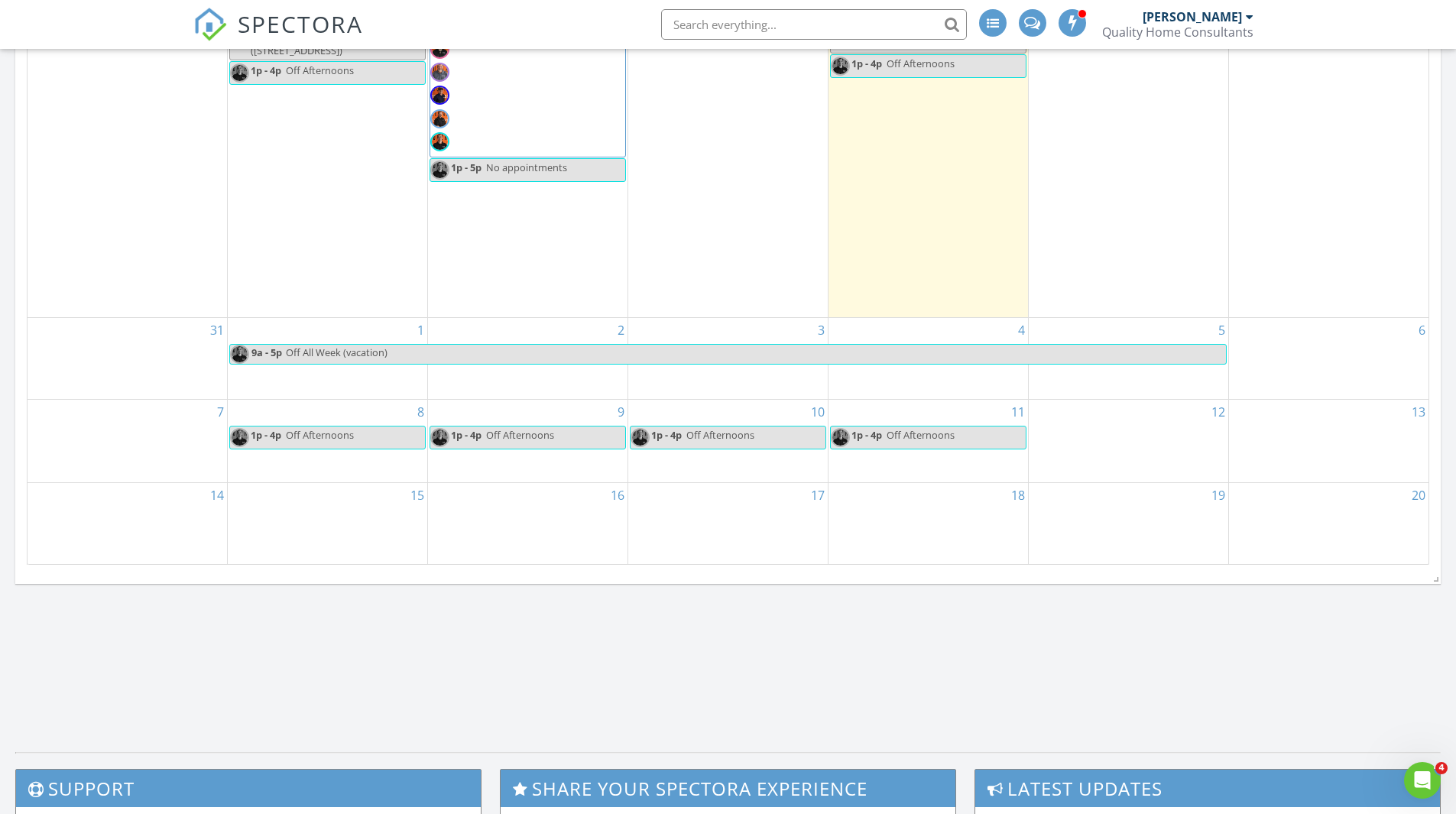
scroll to position [625, 0]
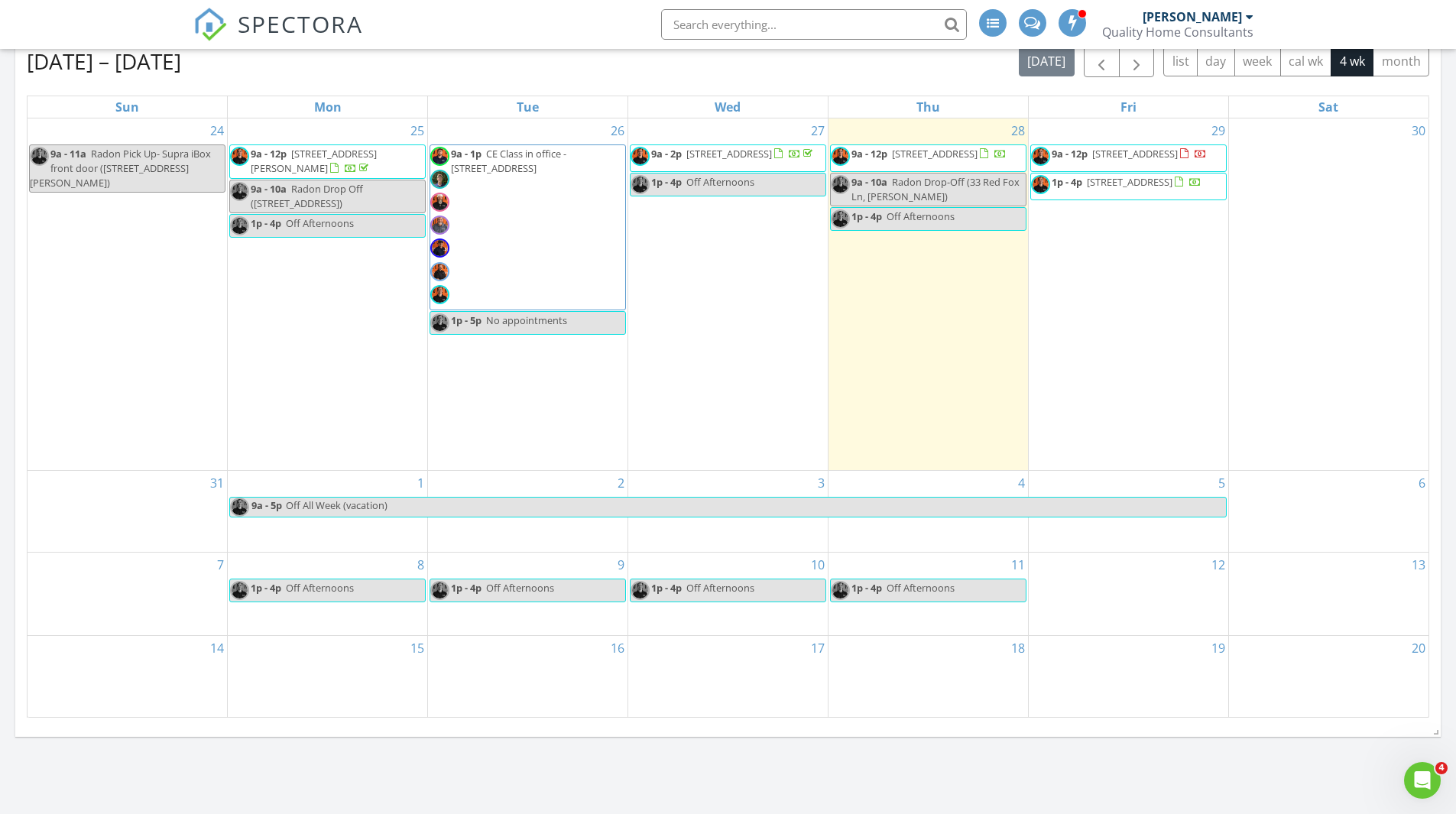
click at [376, 660] on div "15" at bounding box center [328, 676] width 200 height 81
